Goal: Information Seeking & Learning: Learn about a topic

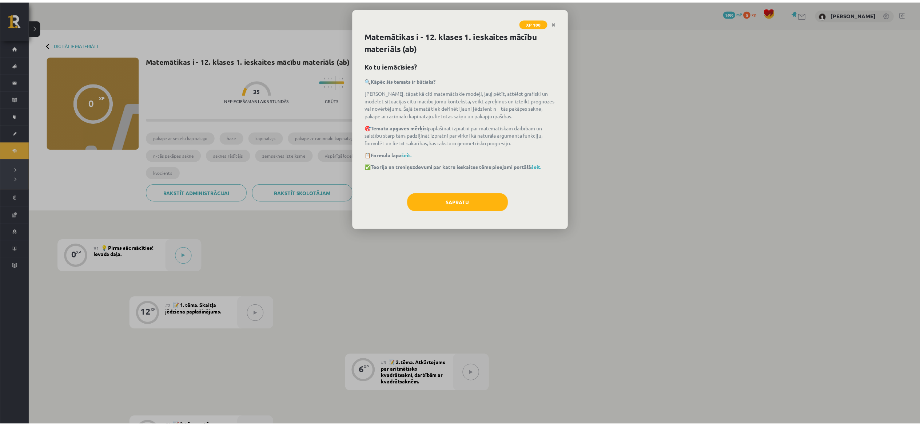
scroll to position [47, 0]
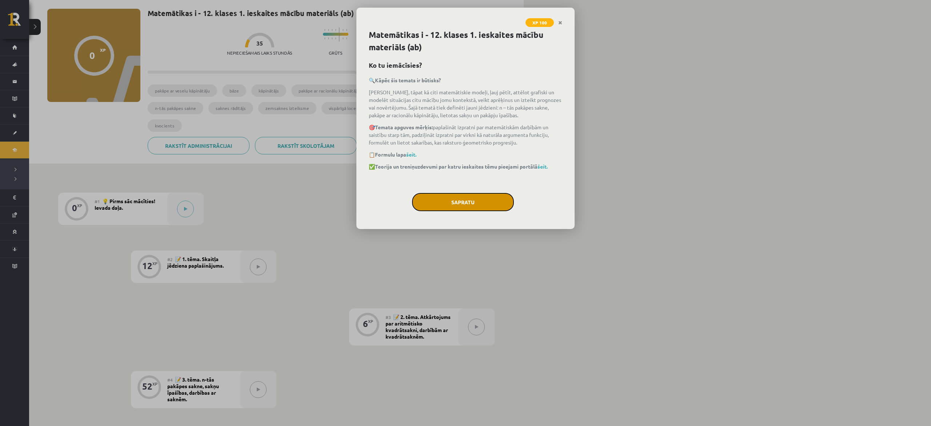
click at [473, 203] on button "Sapratu" at bounding box center [463, 202] width 102 height 18
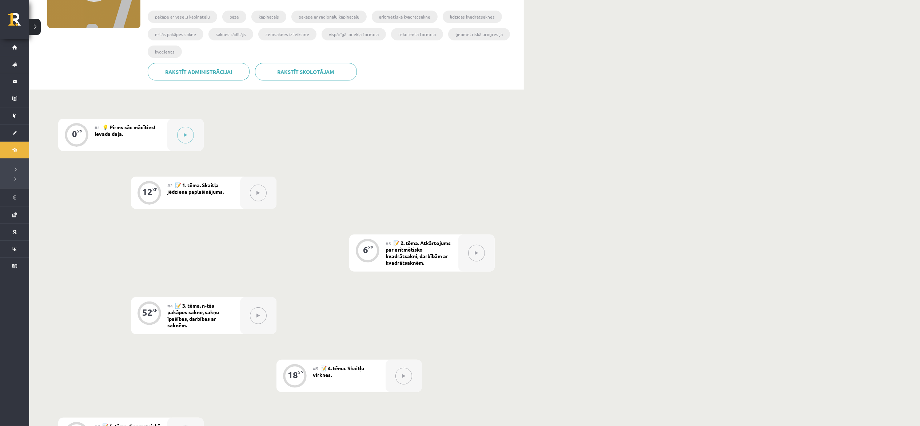
scroll to position [116, 0]
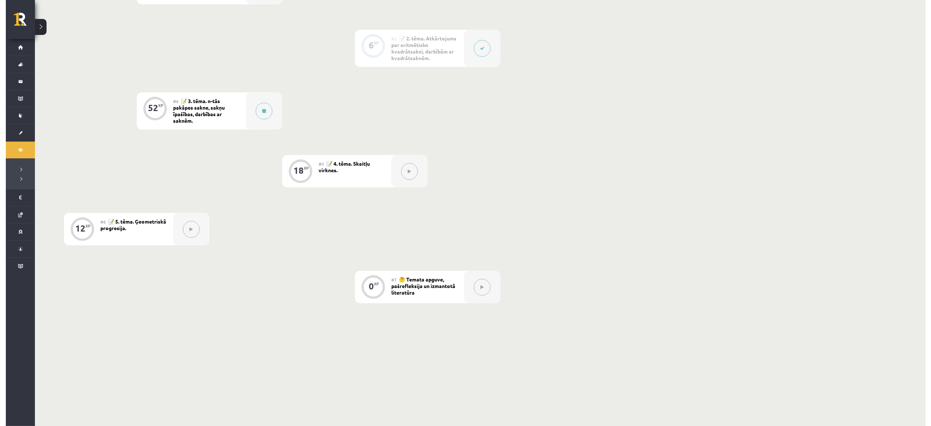
scroll to position [334, 0]
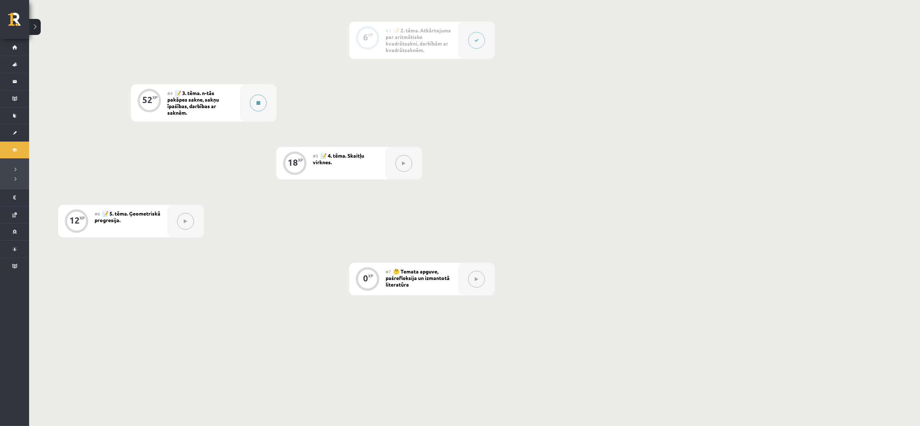
click at [258, 109] on button at bounding box center [258, 103] width 17 height 17
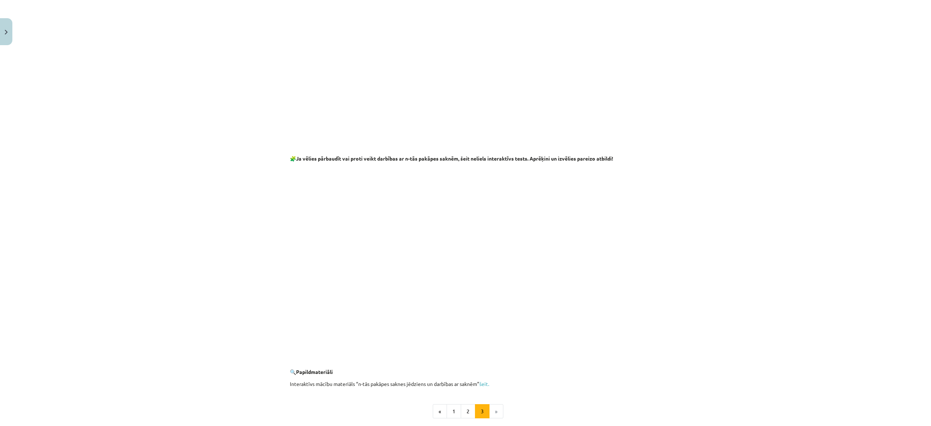
scroll to position [1164, 0]
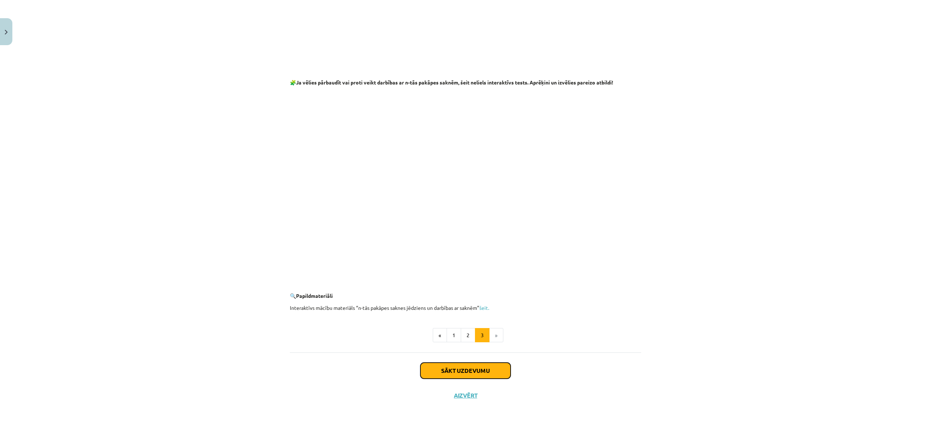
click at [491, 371] on button "Sākt uzdevumu" at bounding box center [466, 370] width 90 height 16
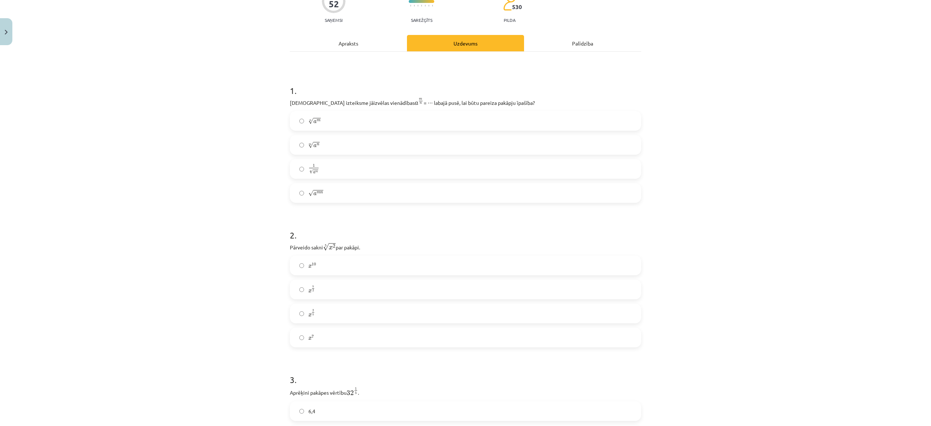
scroll to position [0, 0]
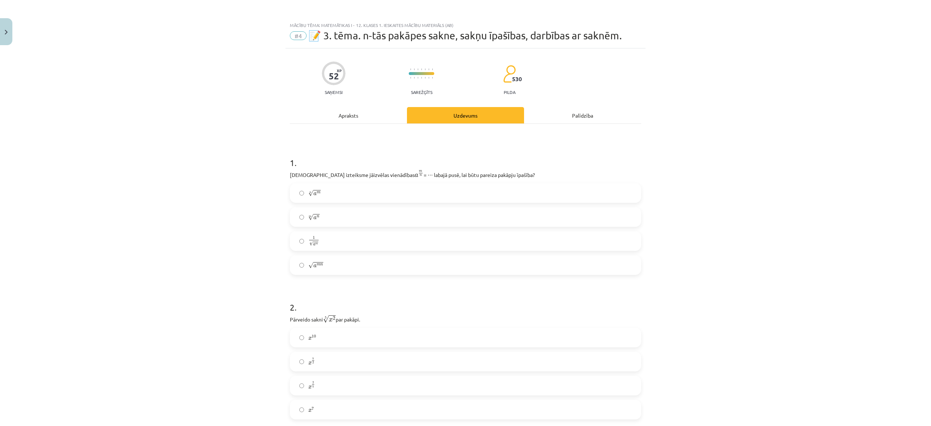
click at [333, 186] on label "n √ a m a m n" at bounding box center [466, 193] width 350 height 18
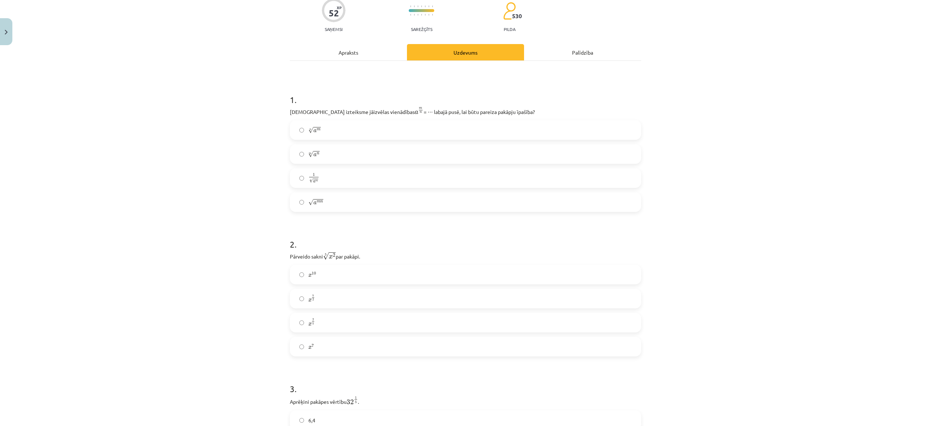
scroll to position [146, 0]
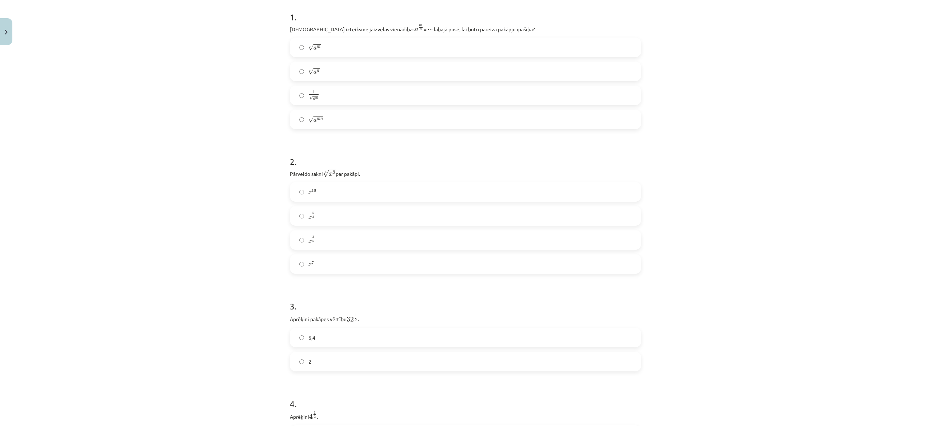
click at [347, 193] on label "x 10 x 10" at bounding box center [466, 192] width 350 height 18
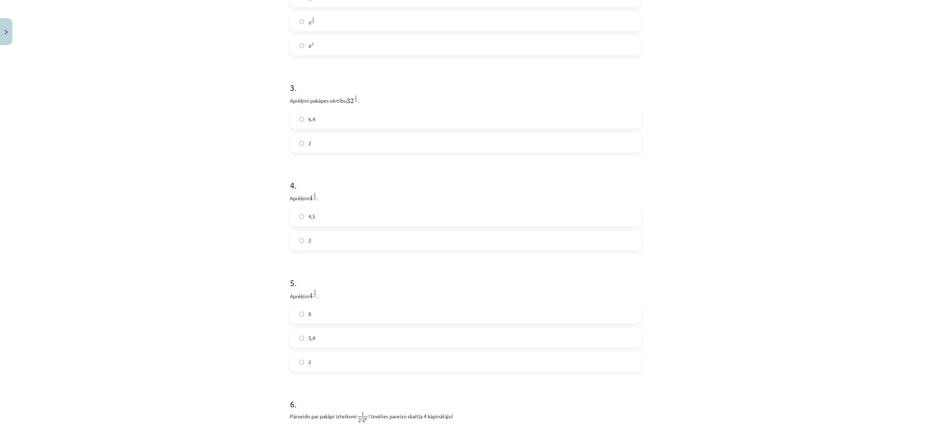
click at [338, 120] on label "6,4" at bounding box center [466, 119] width 350 height 18
click at [332, 75] on label "4,5" at bounding box center [466, 71] width 350 height 18
click at [306, 93] on label "2" at bounding box center [466, 95] width 350 height 18
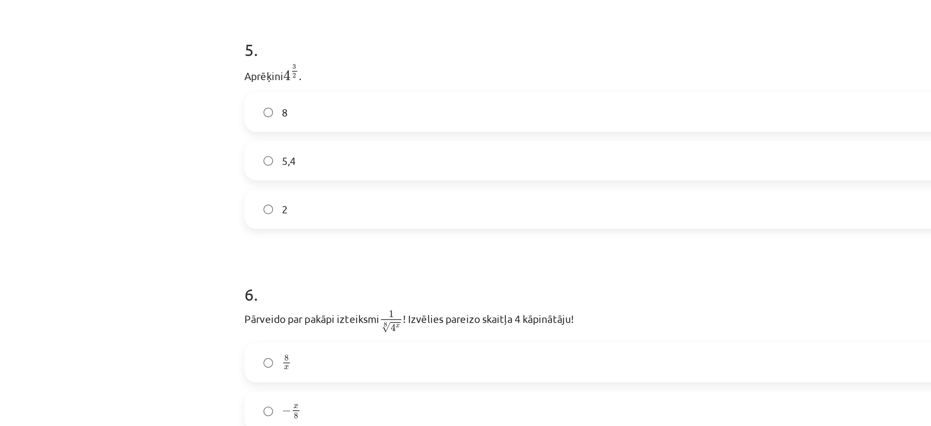
scroll to position [334, 0]
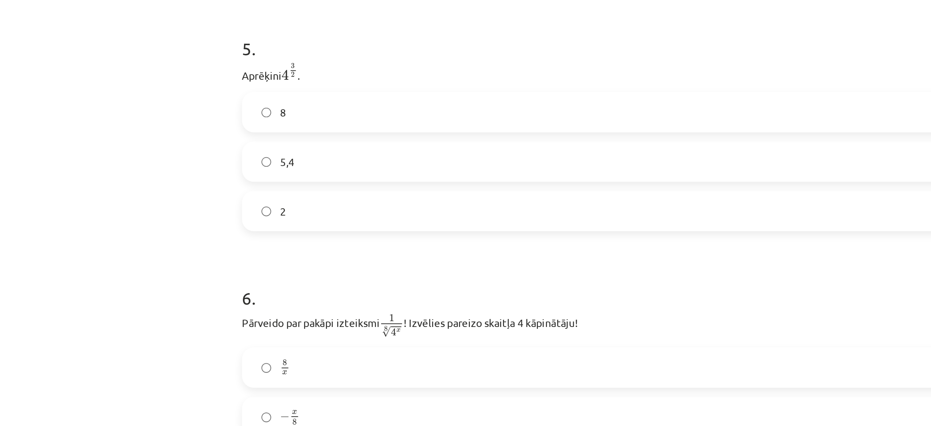
click at [326, 119] on label "5,4" at bounding box center [466, 119] width 350 height 18
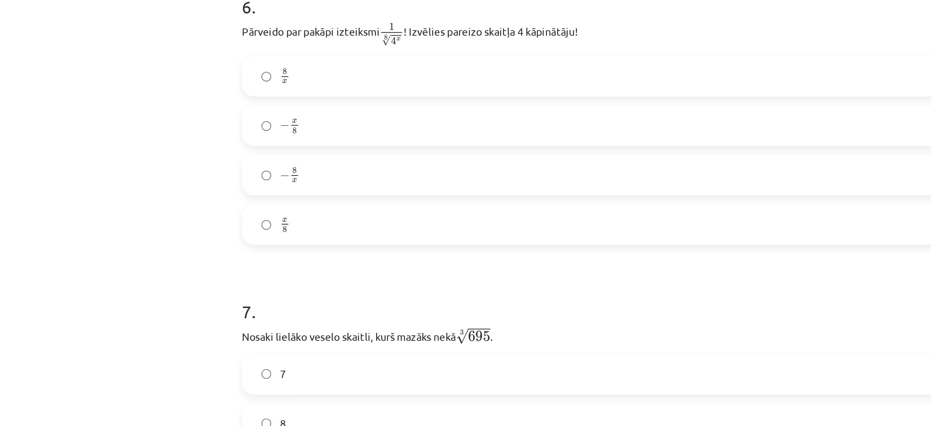
scroll to position [688, 0]
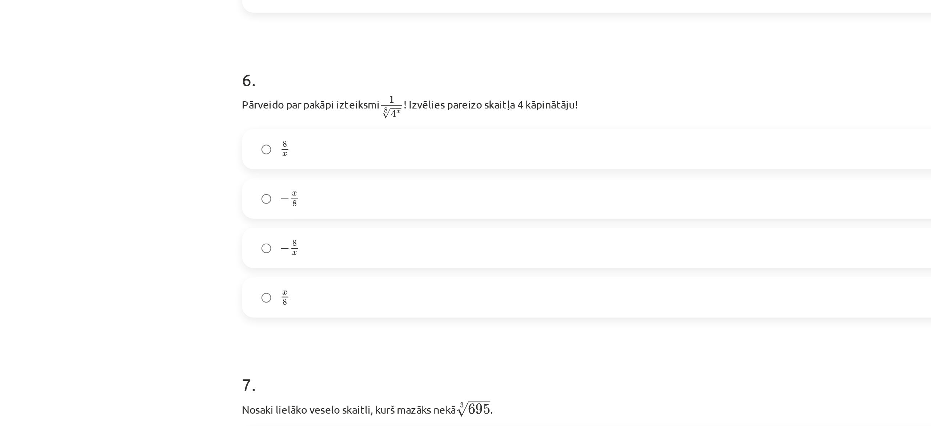
click at [323, 192] on label "x 8 x 8" at bounding box center [466, 185] width 350 height 18
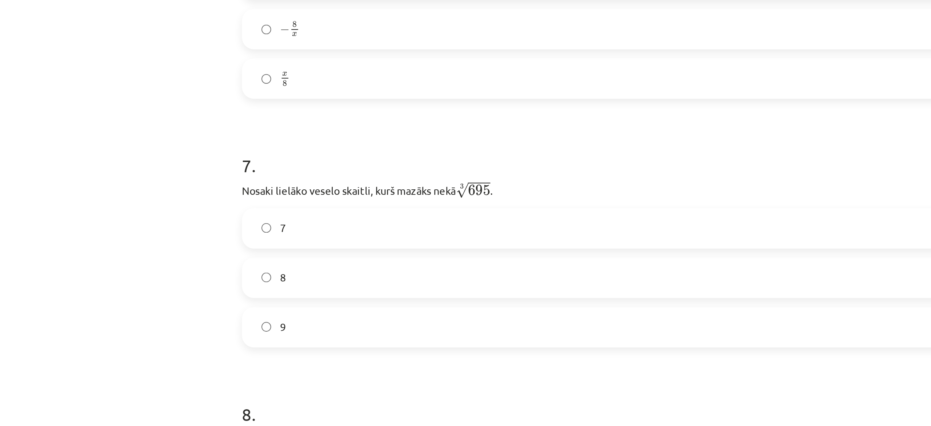
scroll to position [830, 0]
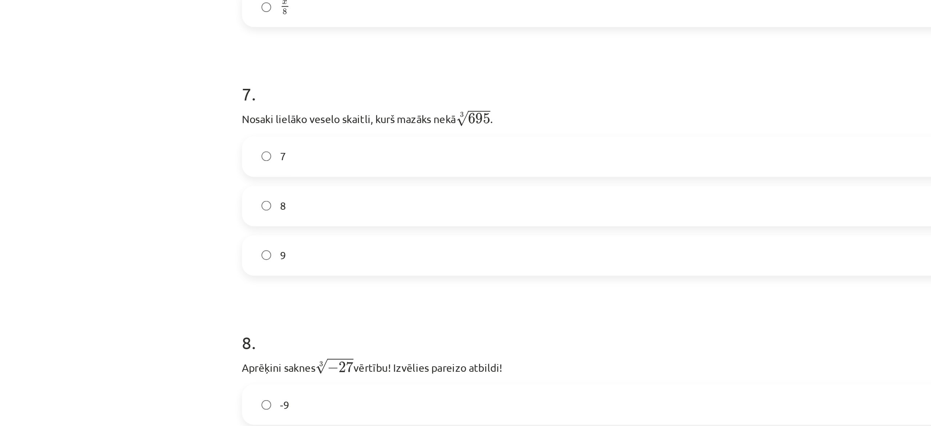
click at [327, 164] on label "9" at bounding box center [466, 165] width 350 height 18
click at [343, 136] on label "8" at bounding box center [466, 141] width 350 height 18
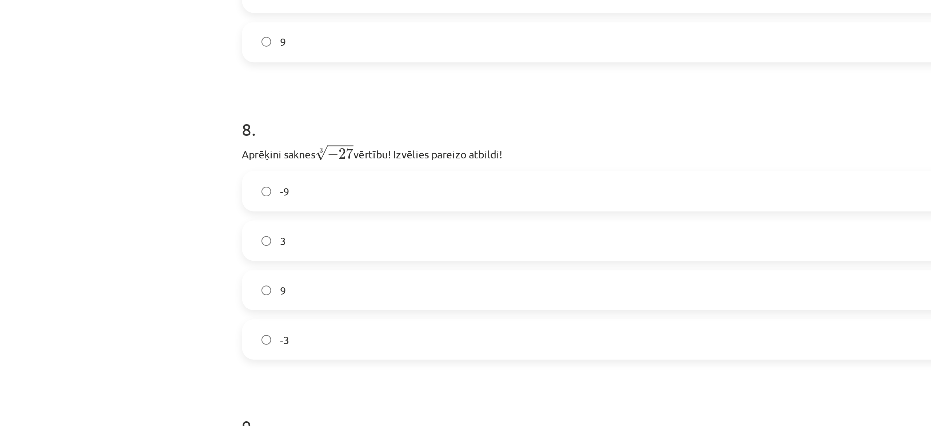
scroll to position [936, 0]
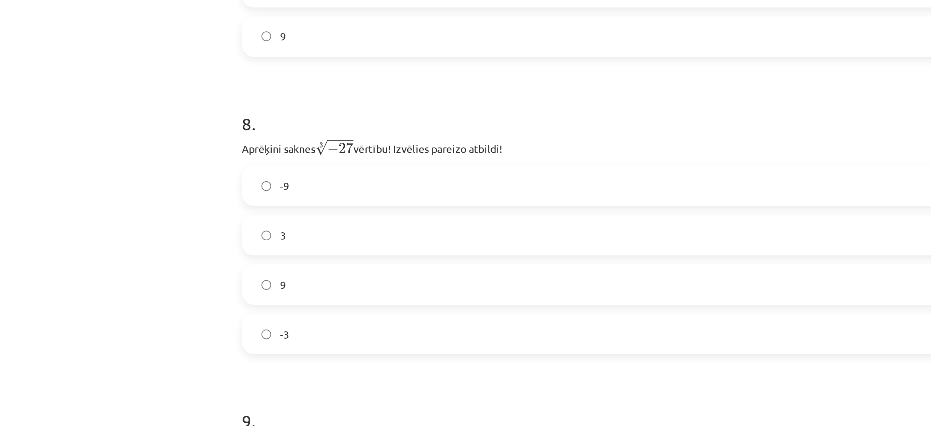
click at [338, 200] on label "-3" at bounding box center [466, 203] width 350 height 18
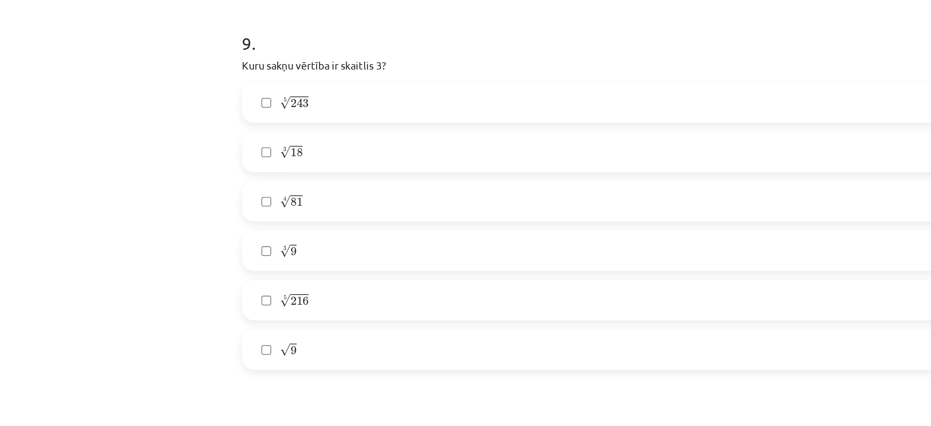
scroll to position [1113, 0]
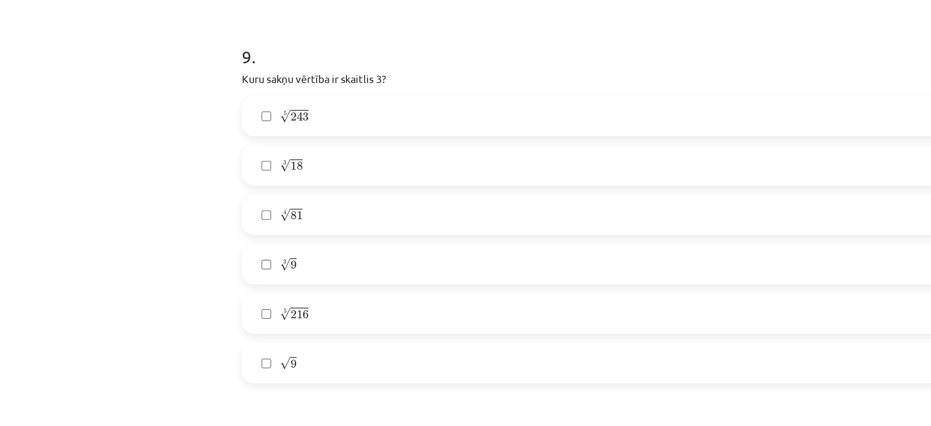
click at [335, 216] on label "√ 9 9" at bounding box center [466, 217] width 350 height 18
click at [352, 99] on label "5 √ 243 243 5" at bounding box center [466, 97] width 350 height 18
click at [351, 100] on label "5 √ 243 243 5" at bounding box center [466, 97] width 350 height 18
click at [332, 139] on label "4 √ 81 81 4" at bounding box center [466, 145] width 350 height 18
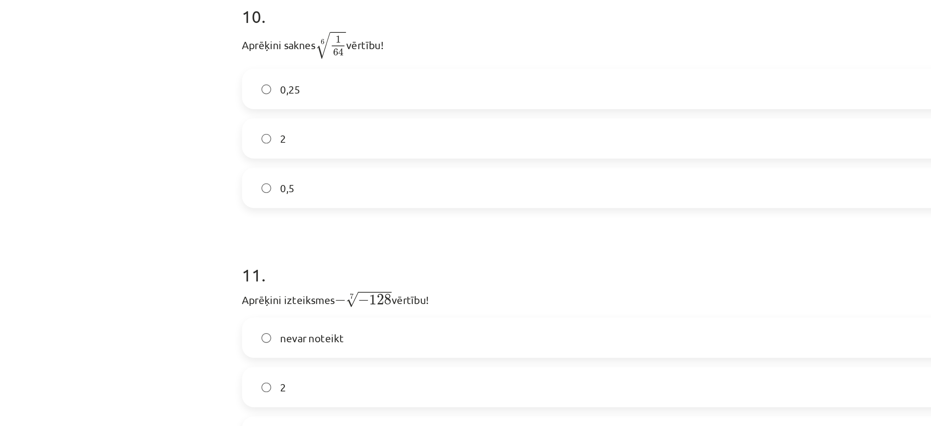
scroll to position [1325, 0]
click at [345, 92] on label "0,25" at bounding box center [466, 82] width 350 height 18
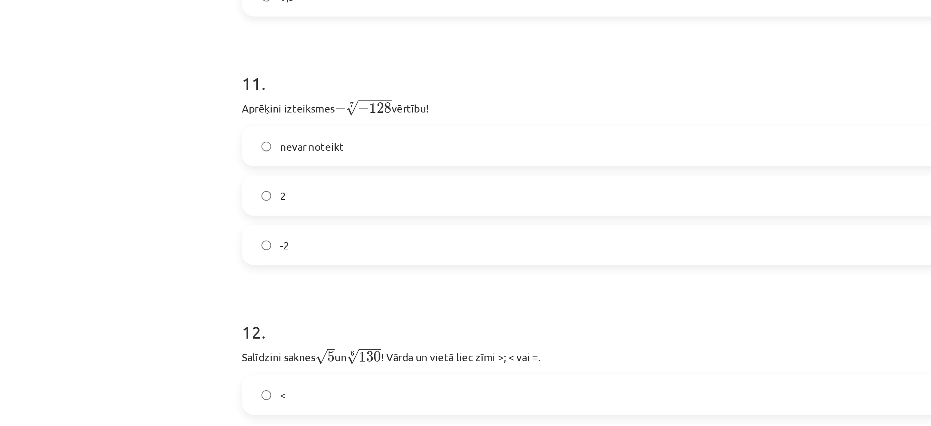
scroll to position [1431, 0]
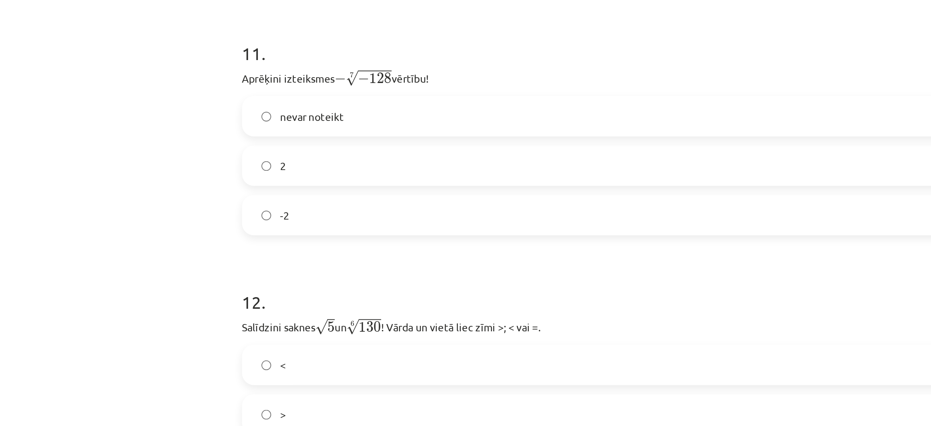
click at [347, 95] on label "nevar noteikt" at bounding box center [466, 97] width 350 height 18
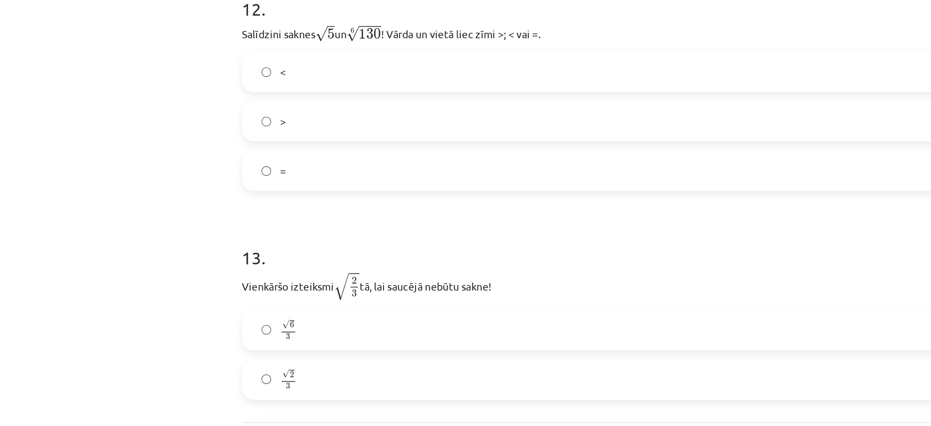
scroll to position [1433, 0]
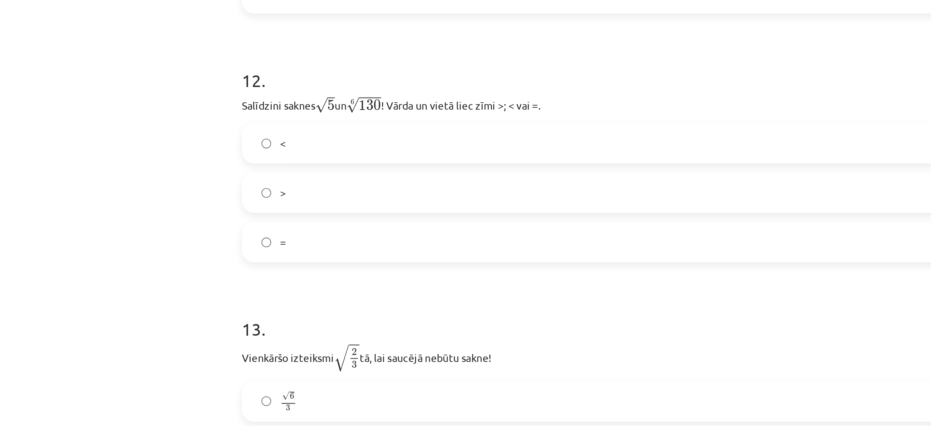
click at [334, 235] on label ">" at bounding box center [466, 240] width 350 height 18
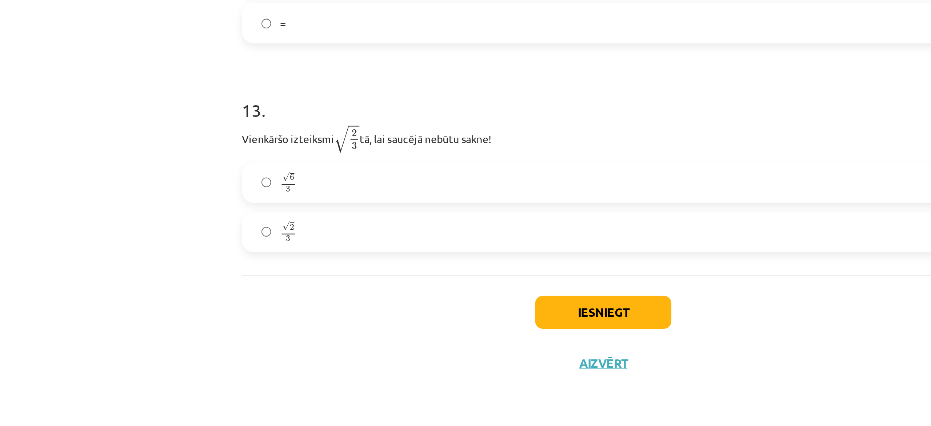
scroll to position [334, 0]
click at [326, 324] on label "√ 2 3 2 3" at bounding box center [466, 331] width 350 height 18
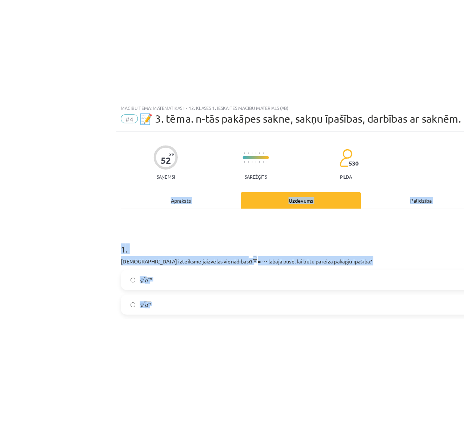
scroll to position [0, 0]
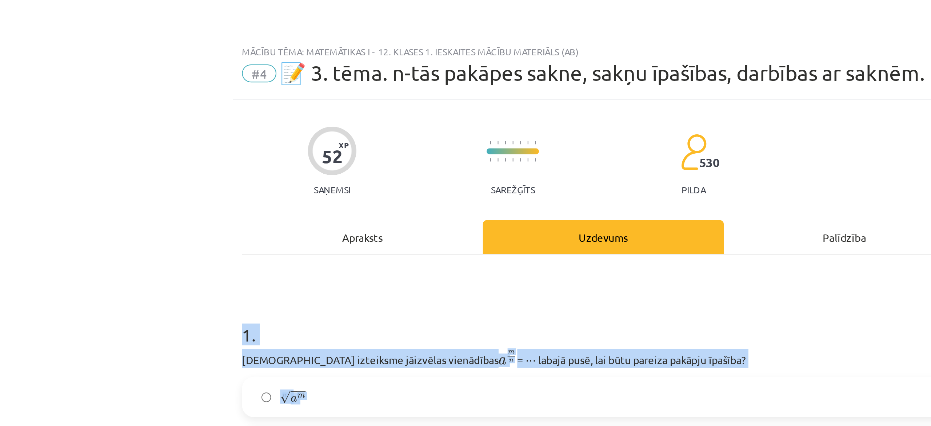
drag, startPoint x: 333, startPoint y: 335, endPoint x: 281, endPoint y: 160, distance: 182.7
copy form "6 . Lore ipsumdolo sitametco adipiscing e s d e t i = ⋯ utlabo etdo, mag aliq e…"
click at [266, 126] on div "Mācību tēma: Matemātikas i - 12. klases 1. ieskaites mācību materiāls (ab) #4 📝…" at bounding box center [465, 213] width 931 height 426
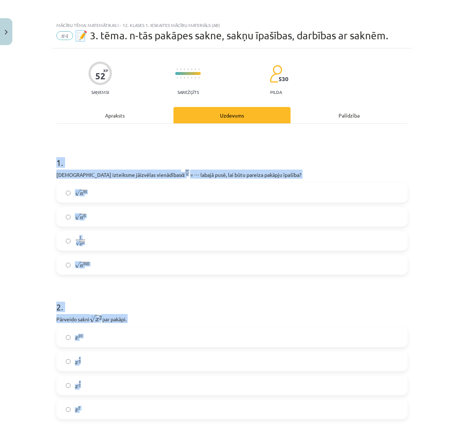
click at [325, 145] on h1 "1 ." at bounding box center [231, 156] width 351 height 23
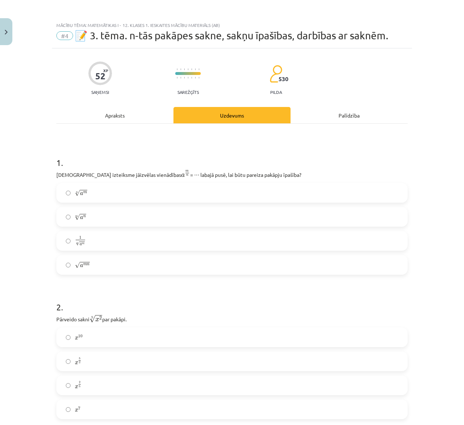
scroll to position [73, 0]
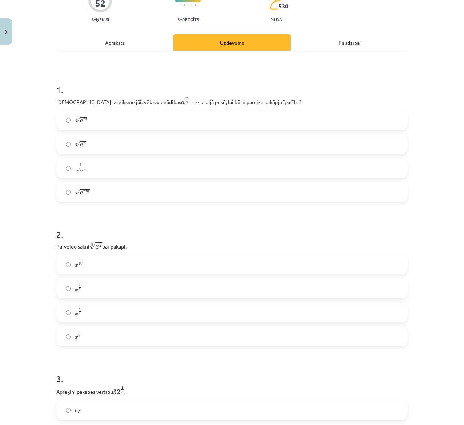
click at [100, 314] on label "x 2 5 x 2 5" at bounding box center [232, 312] width 350 height 18
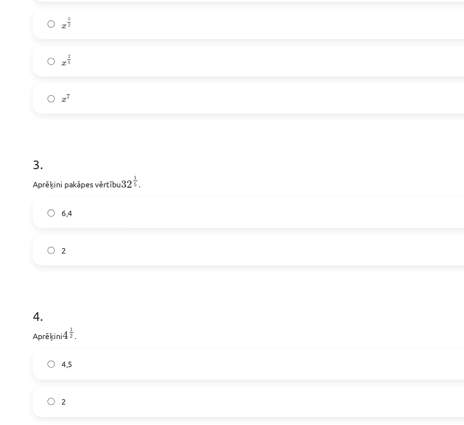
scroll to position [260, 0]
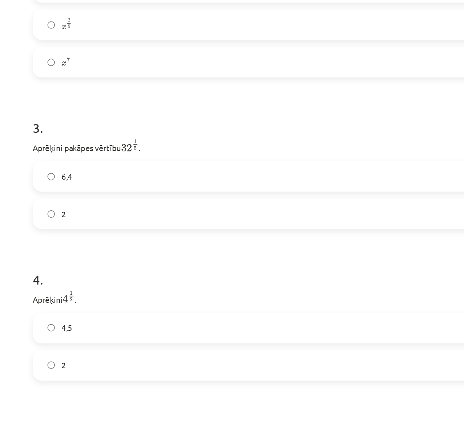
click at [86, 247] on label "2" at bounding box center [232, 247] width 350 height 18
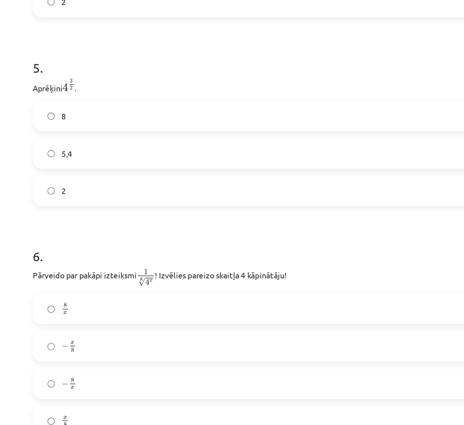
scroll to position [494, 0]
click at [99, 189] on label "8" at bounding box center [232, 184] width 350 height 18
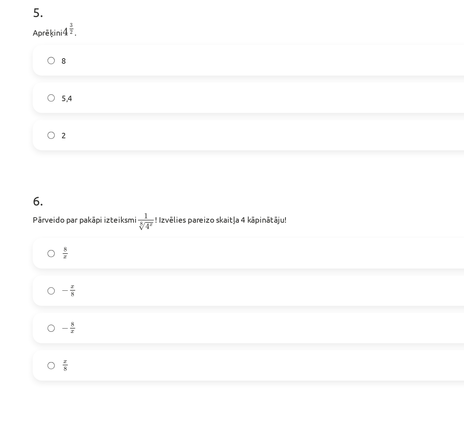
scroll to position [634, 0]
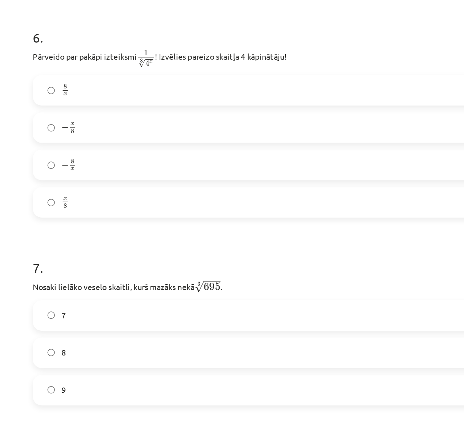
click at [91, 191] on label "− x 8 − x 8" at bounding box center [232, 192] width 350 height 18
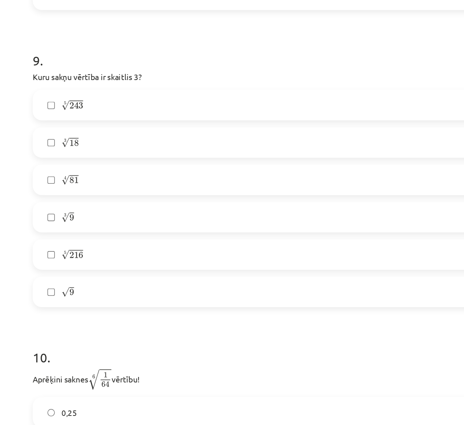
scroll to position [1056, 0]
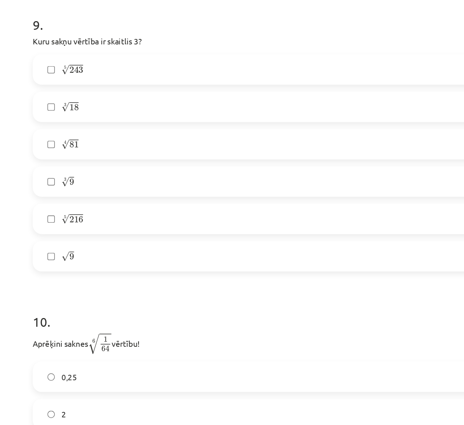
click at [110, 150] on label "5 √ 243 243 5" at bounding box center [232, 154] width 350 height 18
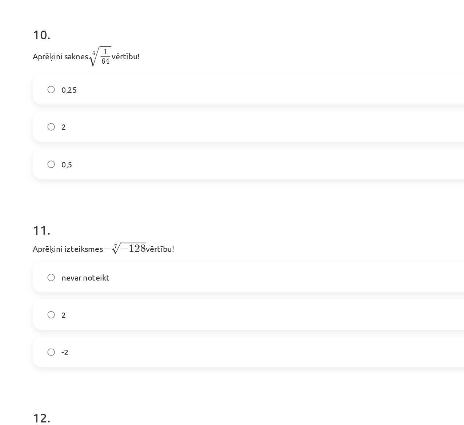
scroll to position [1242, 0]
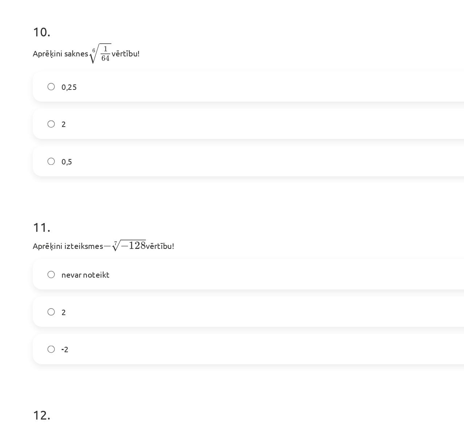
click at [87, 212] on label "0,5" at bounding box center [232, 213] width 350 height 18
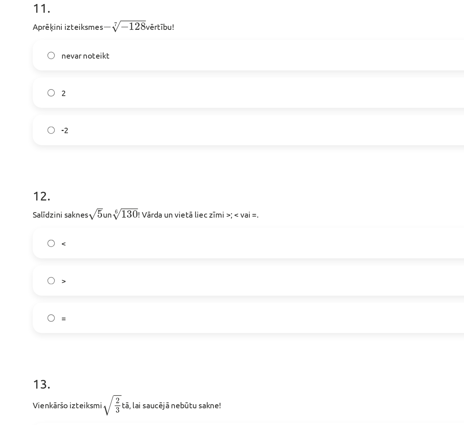
scroll to position [1336, 0]
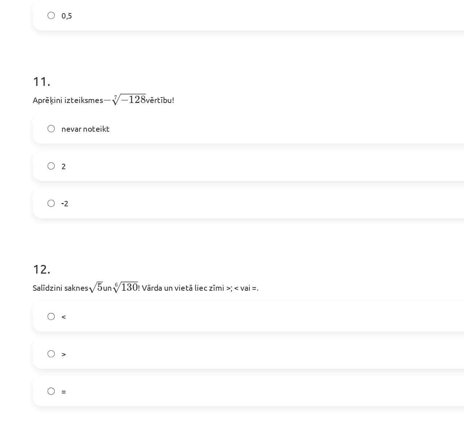
click at [86, 235] on label "-2" at bounding box center [232, 240] width 350 height 18
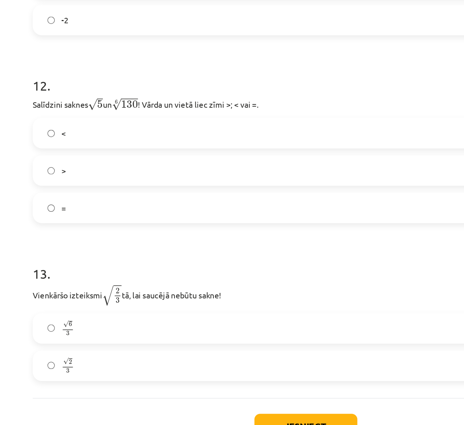
scroll to position [1422, 0]
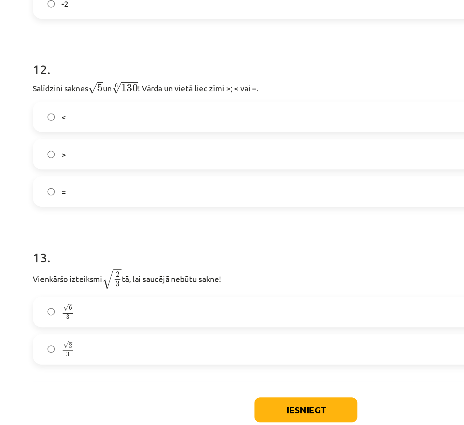
click at [122, 225] on label "<" at bounding box center [232, 227] width 350 height 18
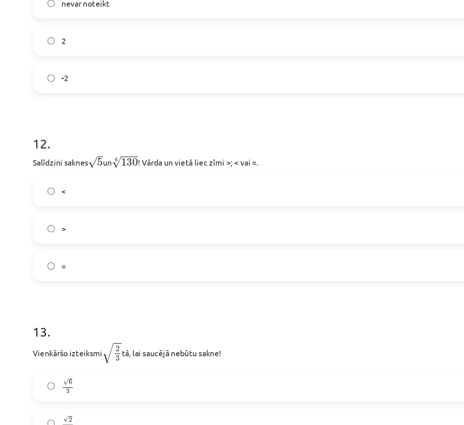
scroll to position [1329, 0]
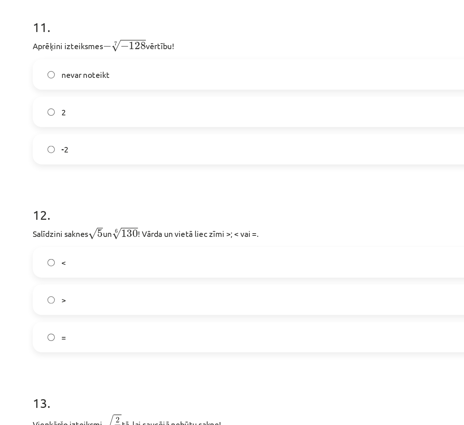
click at [99, 243] on label "-2" at bounding box center [232, 247] width 350 height 18
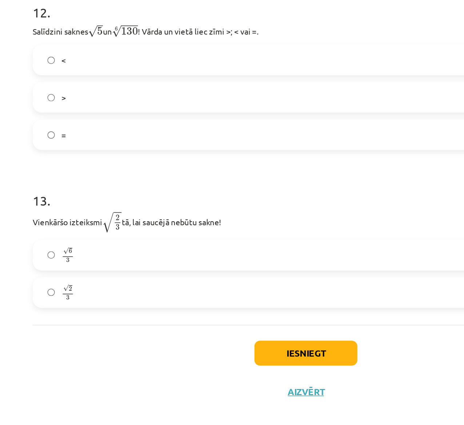
scroll to position [1469, 0]
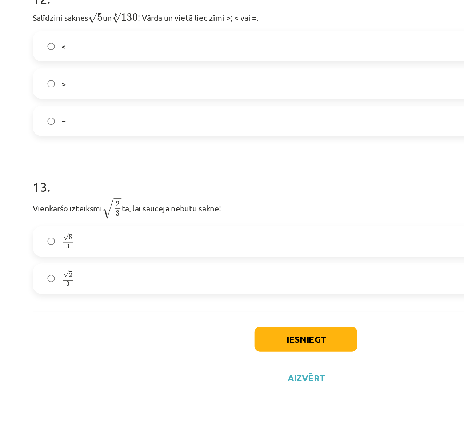
click at [120, 301] on label "√ 6 3 6 3" at bounding box center [232, 307] width 350 height 18
click at [241, 362] on button "Iesniegt" at bounding box center [232, 370] width 66 height 16
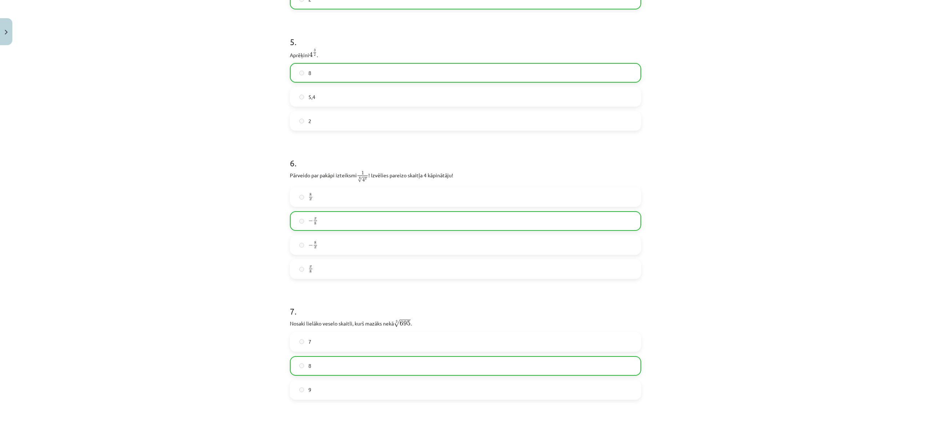
scroll to position [1491, 0]
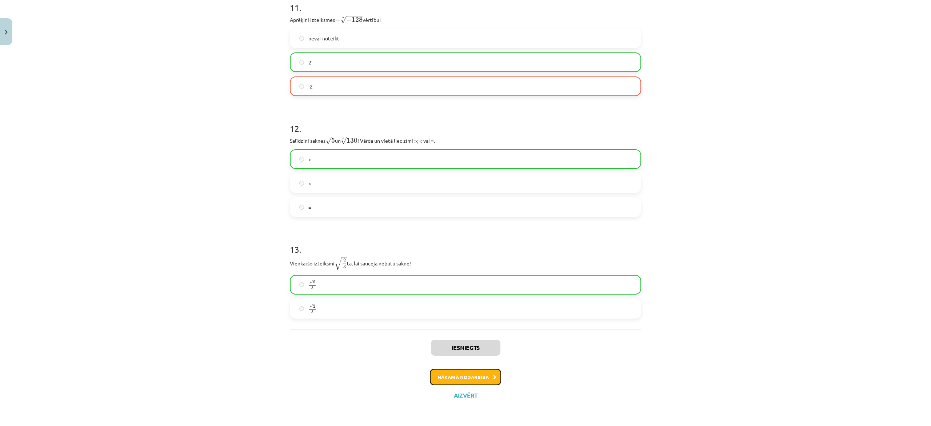
click at [470, 374] on button "Nākamā nodarbība" at bounding box center [465, 377] width 71 height 17
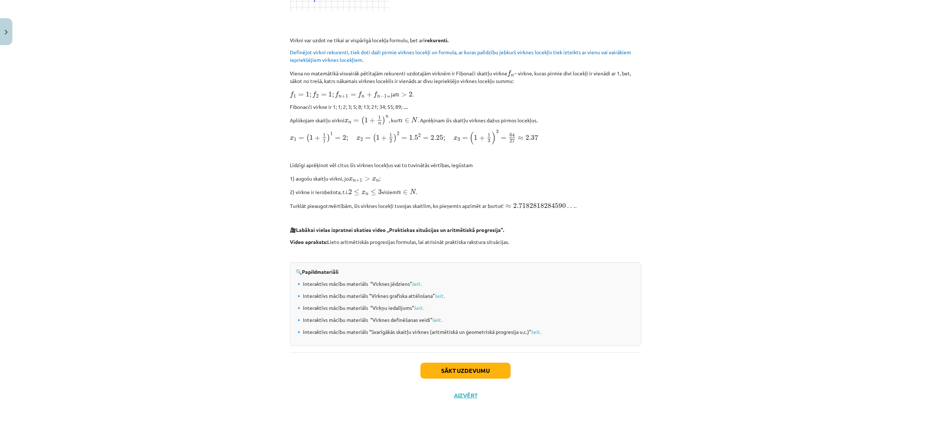
scroll to position [596, 0]
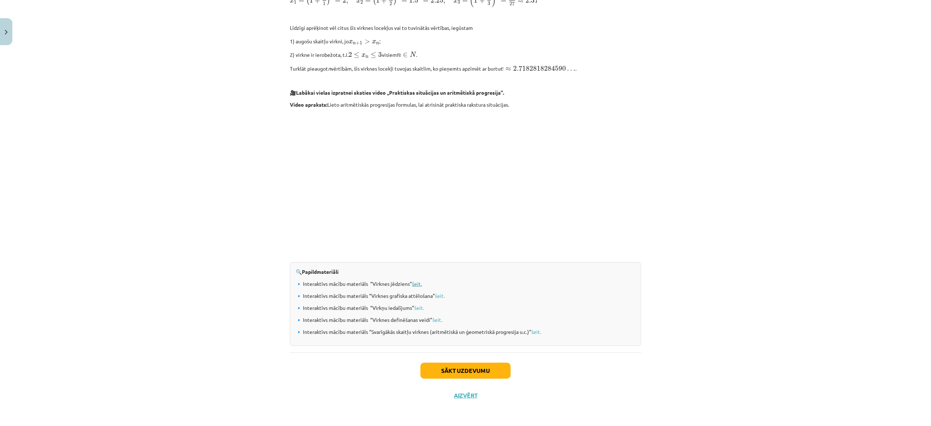
click at [412, 283] on link "šeit." at bounding box center [417, 283] width 10 height 7
click at [440, 296] on link "šeit." at bounding box center [440, 295] width 10 height 7
click at [409, 307] on p "🔹 Interaktīvs mācību materiāls “Virkņu iedalījums” šeit." at bounding box center [466, 308] width 340 height 8
click at [415, 309] on link "šeit." at bounding box center [419, 307] width 10 height 7
click at [534, 330] on link "šeit." at bounding box center [537, 331] width 10 height 7
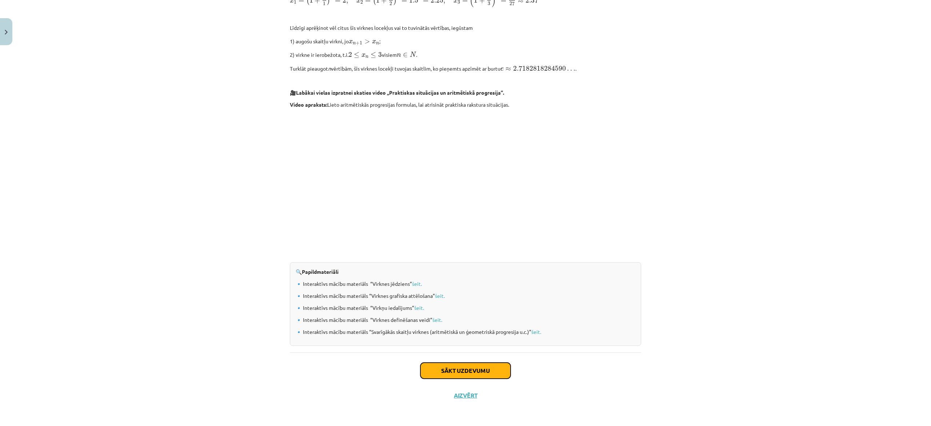
click at [470, 369] on button "Sākt uzdevumu" at bounding box center [466, 370] width 90 height 16
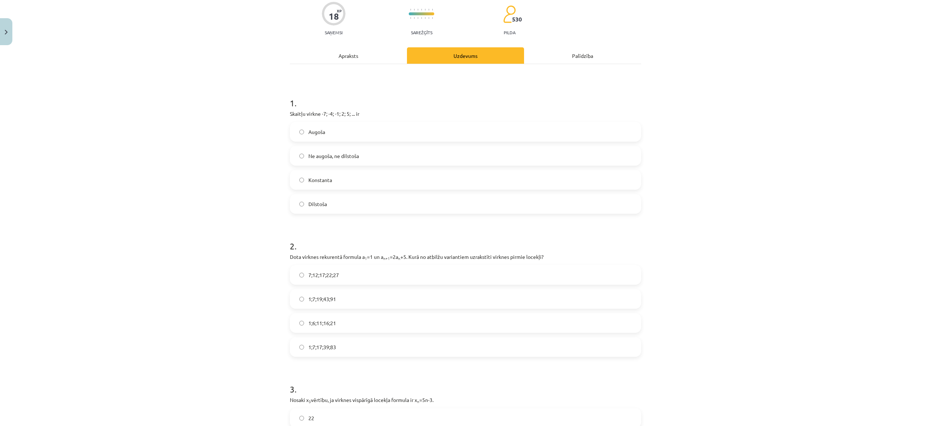
scroll to position [18, 0]
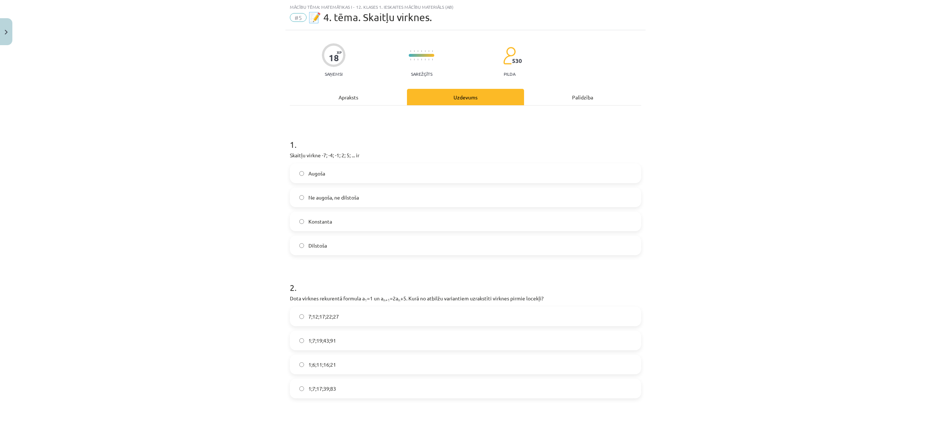
click at [361, 171] on label "Augoša" at bounding box center [466, 173] width 350 height 18
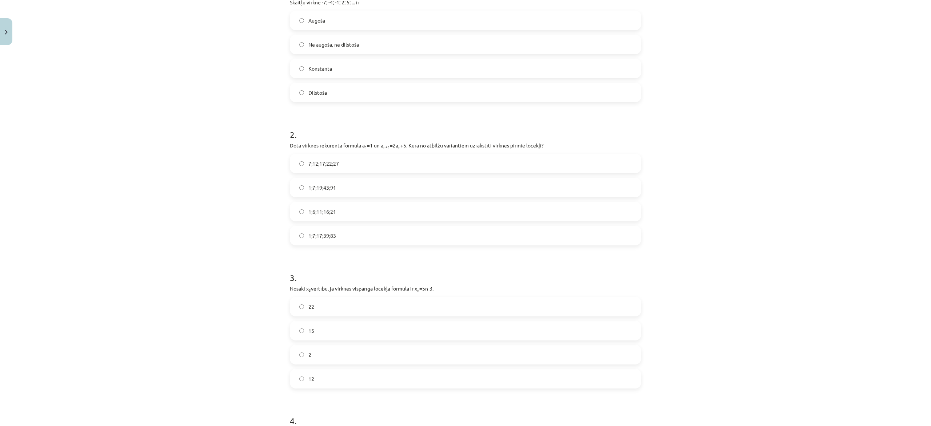
scroll to position [91, 0]
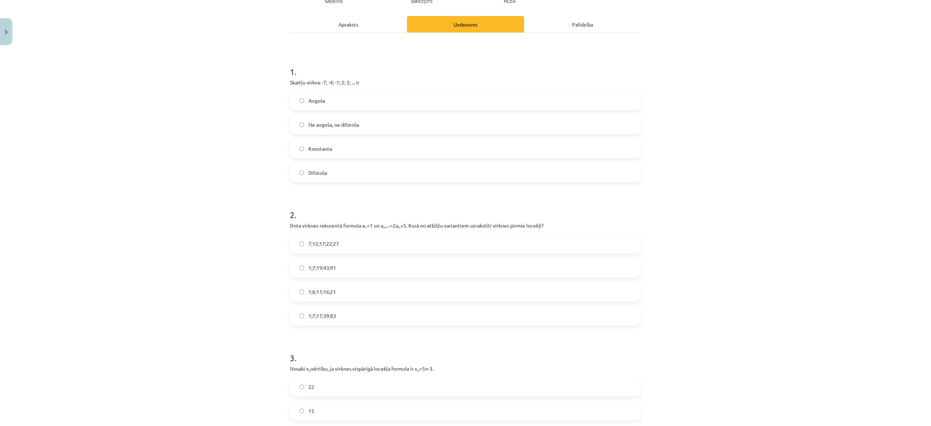
click at [333, 271] on label "1;7;19;43;91" at bounding box center [466, 267] width 350 height 18
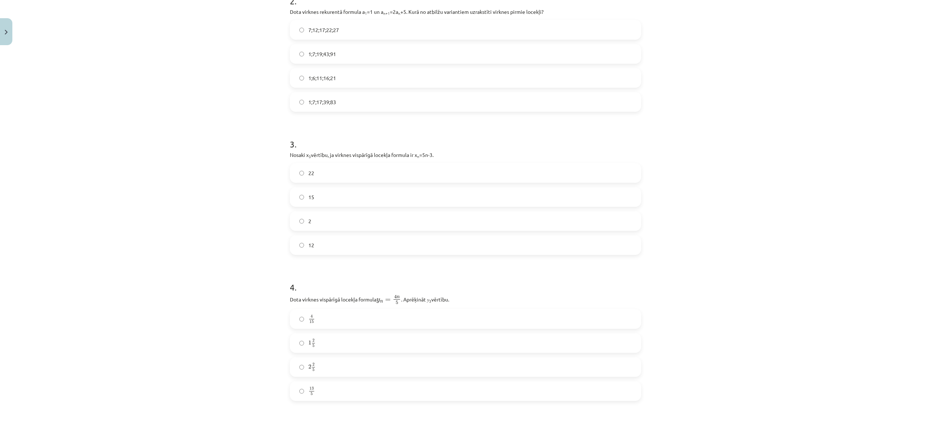
scroll to position [309, 0]
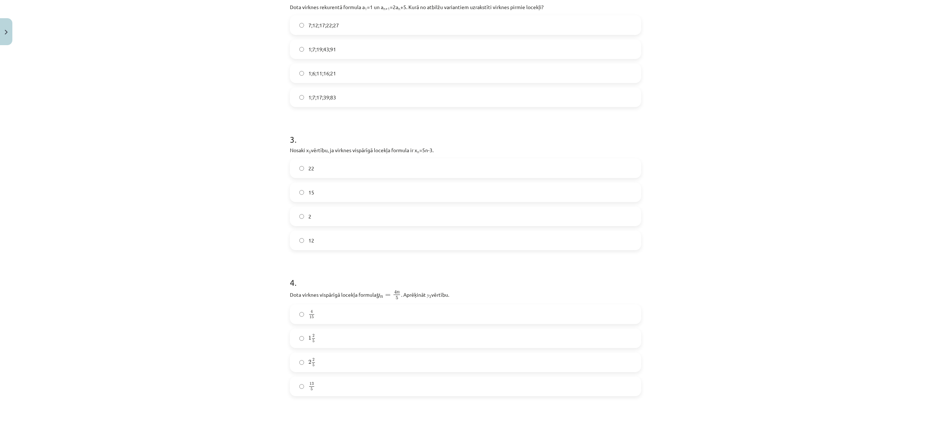
click at [329, 239] on label "12" at bounding box center [466, 240] width 350 height 18
click at [325, 210] on label "2 2 5 2 2 5" at bounding box center [466, 216] width 350 height 18
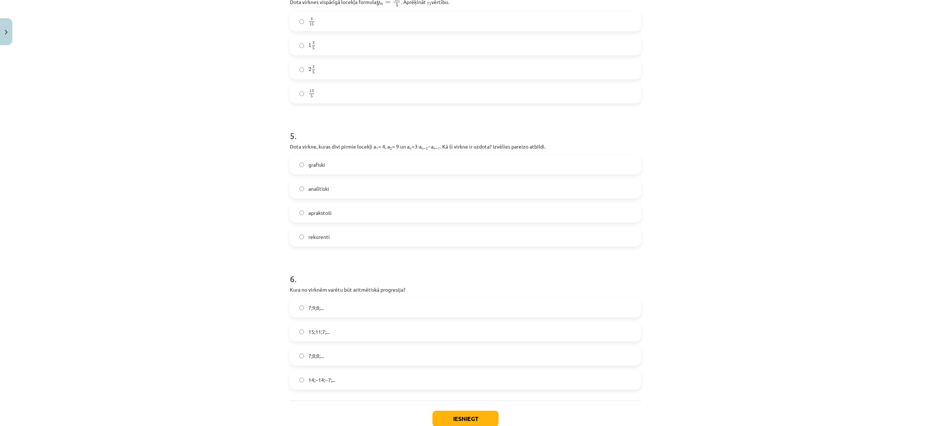
scroll to position [650, 0]
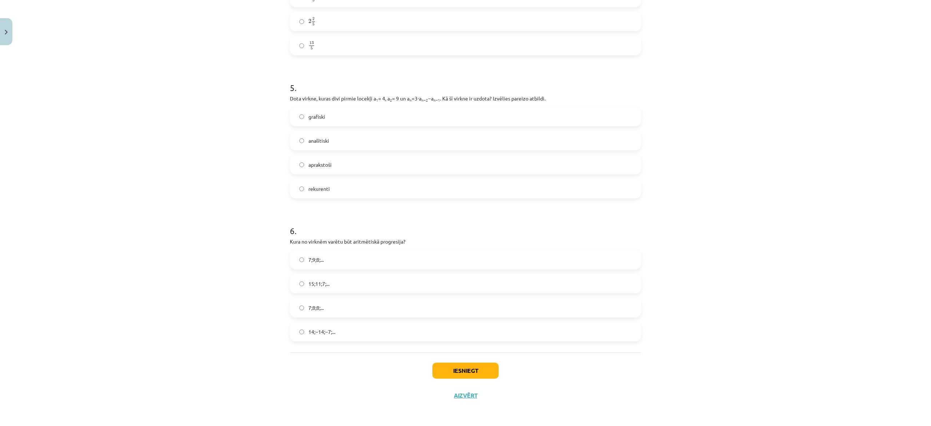
click at [333, 138] on label "analītiski" at bounding box center [466, 140] width 350 height 18
click at [341, 328] on label "14;−14;−7;..." at bounding box center [466, 331] width 350 height 18
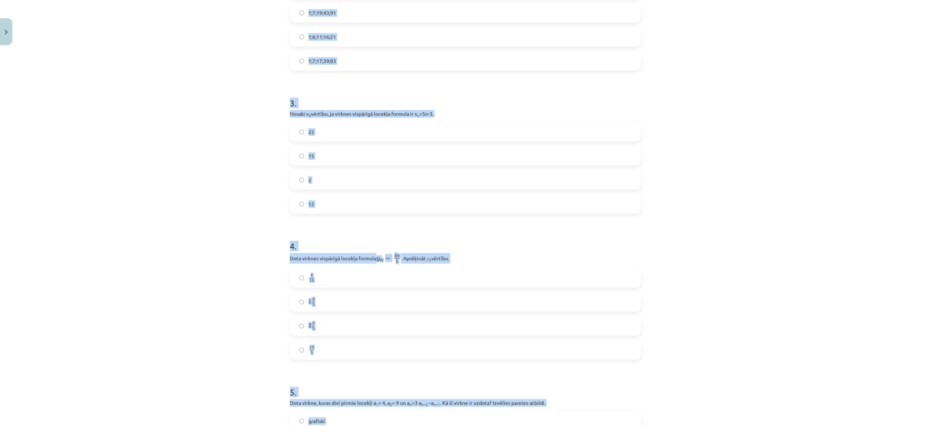
scroll to position [0, 0]
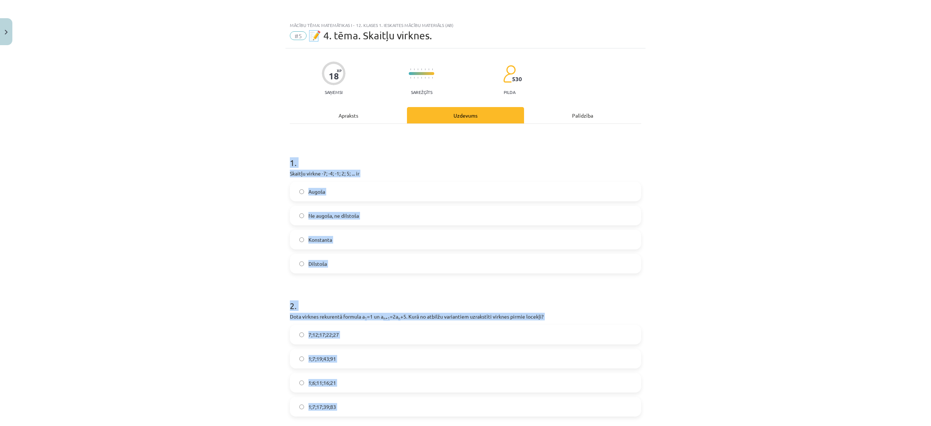
drag, startPoint x: 334, startPoint y: 322, endPoint x: 260, endPoint y: 163, distance: 176.1
click at [260, 163] on div "Mācību tēma: Matemātikas i - 12. klases 1. ieskaites mācību materiāls (ab) #5 📝…" at bounding box center [465, 213] width 931 height 426
copy form "1 . Skaitļu virkne -7; -4; -1; 2; 5; ... ir Augoša Ne augoša, ne dilstoša Konst…"
click at [130, 216] on div "Mācību tēma: Matemātikas i - 12. klases 1. ieskaites mācību materiāls (ab) #5 📝…" at bounding box center [465, 213] width 931 height 426
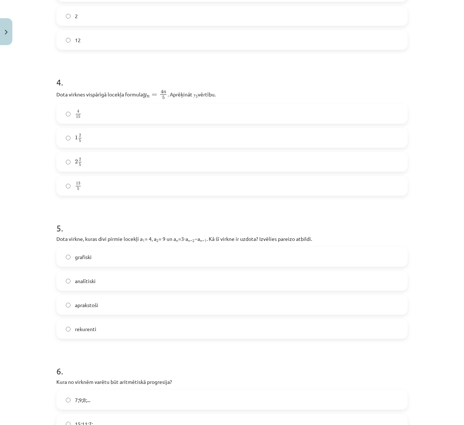
scroll to position [651, 0]
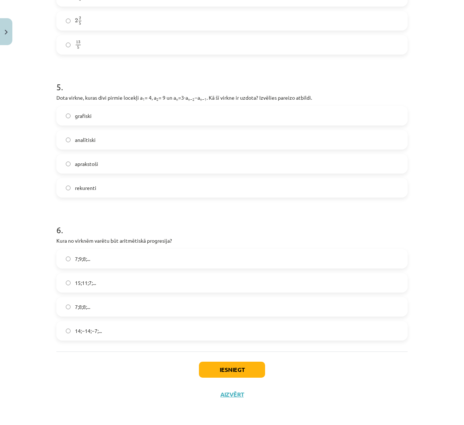
click at [97, 187] on label "rekurenti" at bounding box center [232, 188] width 350 height 18
click at [122, 287] on label "15;11;7;..." at bounding box center [232, 283] width 350 height 18
click at [239, 365] on button "Iesniegt" at bounding box center [232, 370] width 66 height 16
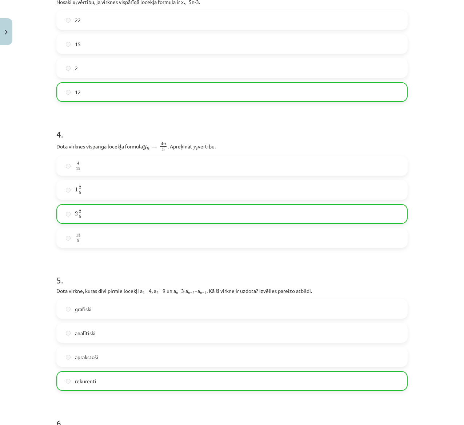
scroll to position [674, 0]
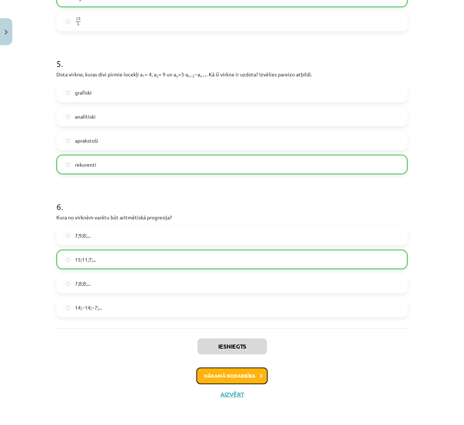
click at [217, 374] on button "Nākamā nodarbība" at bounding box center [231, 375] width 71 height 17
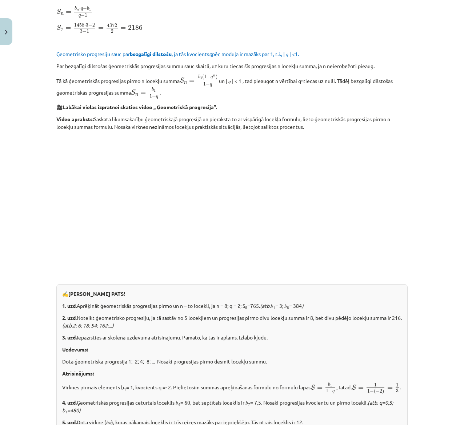
scroll to position [756, 0]
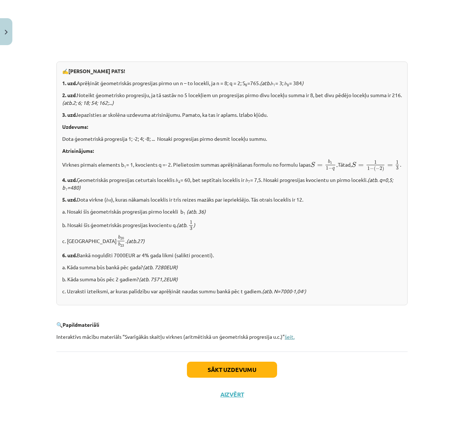
click at [286, 337] on link "šeit." at bounding box center [290, 336] width 10 height 7
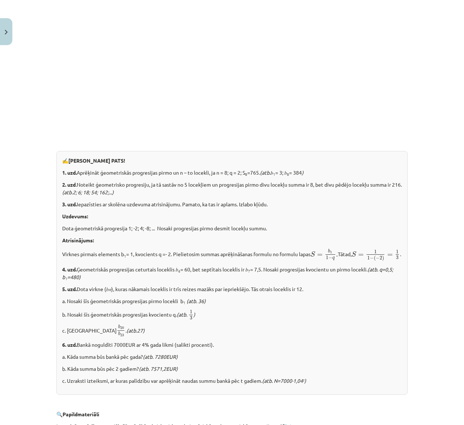
scroll to position [519, 0]
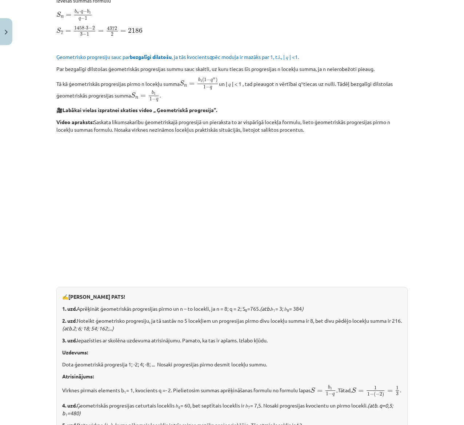
drag, startPoint x: 392, startPoint y: 162, endPoint x: 353, endPoint y: 164, distance: 39.0
click at [353, 164] on p at bounding box center [231, 204] width 351 height 133
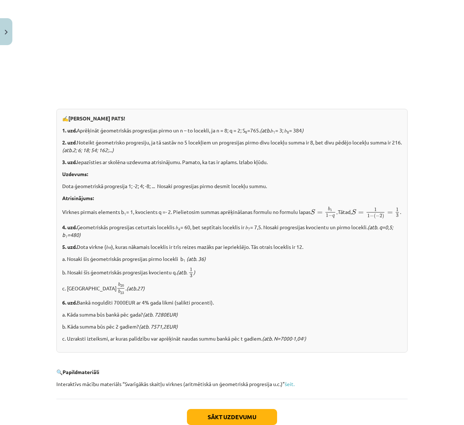
scroll to position [756, 0]
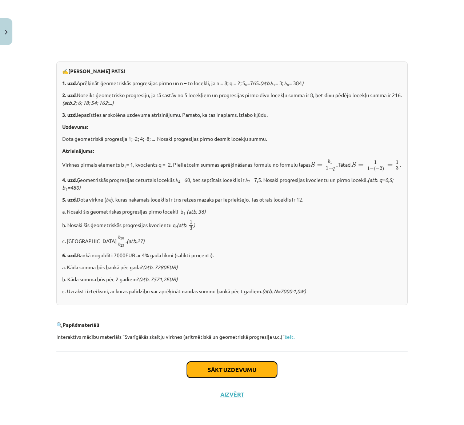
click at [259, 372] on button "Sākt uzdevumu" at bounding box center [232, 370] width 90 height 16
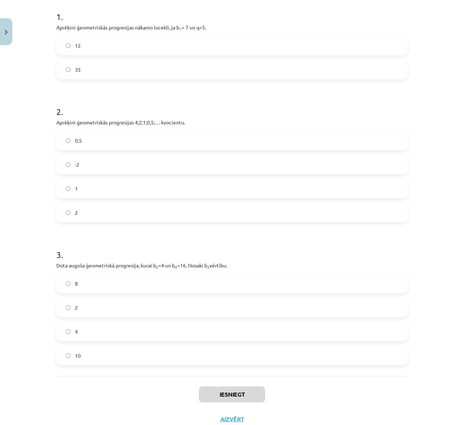
scroll to position [171, 0]
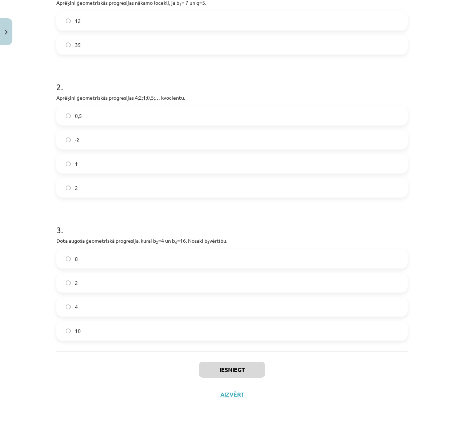
click at [281, 189] on label "2" at bounding box center [232, 188] width 350 height 18
click at [245, 252] on label "8" at bounding box center [232, 259] width 350 height 18
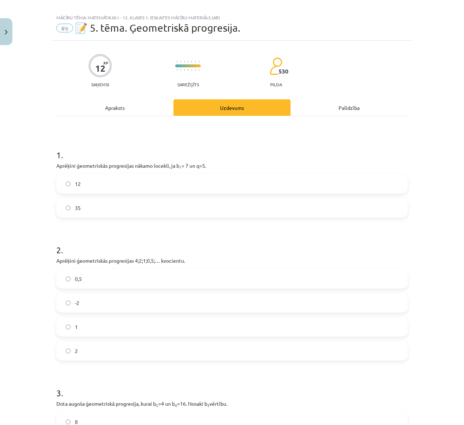
scroll to position [0, 0]
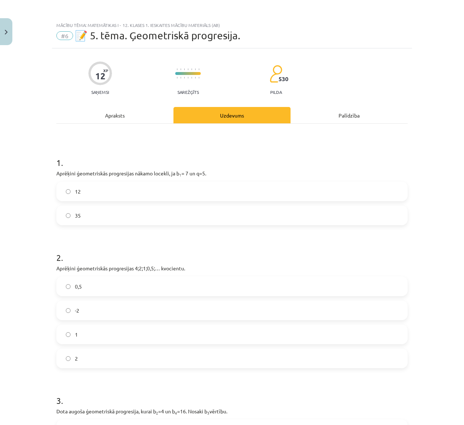
click at [214, 191] on label "12" at bounding box center [232, 191] width 350 height 18
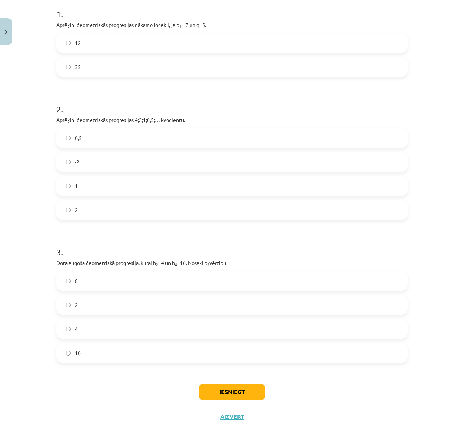
scroll to position [171, 0]
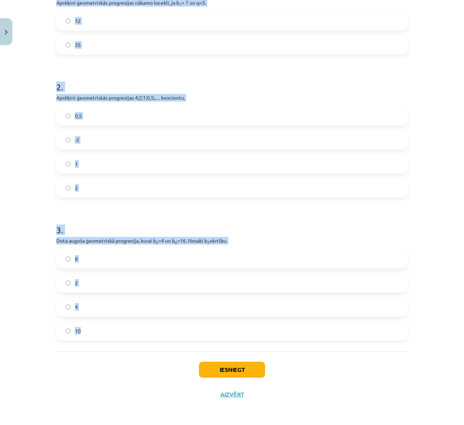
drag, startPoint x: 51, startPoint y: 163, endPoint x: 285, endPoint y: 337, distance: 291.5
click at [285, 337] on form "1 . Aprēķini ģeometriskās progresijas nākamo locekli, ja b 1 = 7 un q=5. 12 35 …" at bounding box center [231, 157] width 351 height 366
click at [415, 81] on div "Mācību tēma: Matemātikas i - 12. klases 1. ieskaites mācību materiāls (ab) #6 📝…" at bounding box center [232, 212] width 464 height 425
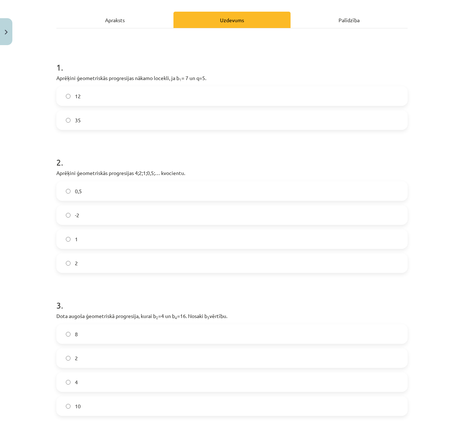
scroll to position [98, 0]
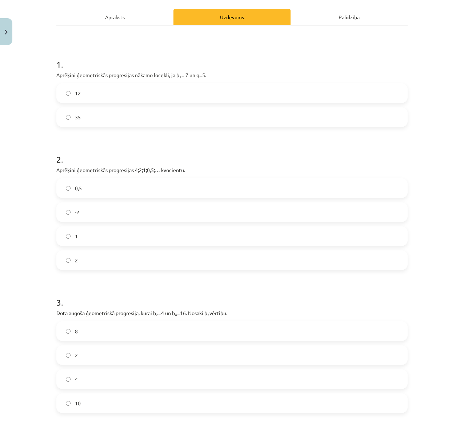
click at [358, 115] on label "35" at bounding box center [232, 117] width 350 height 18
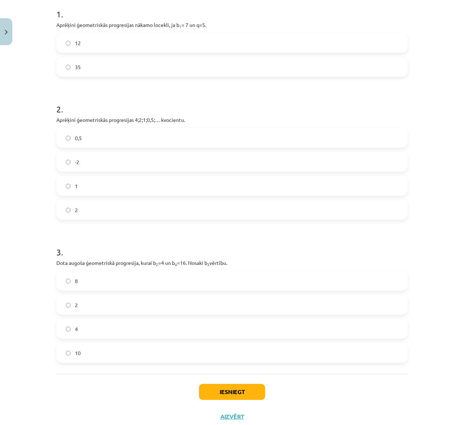
scroll to position [171, 0]
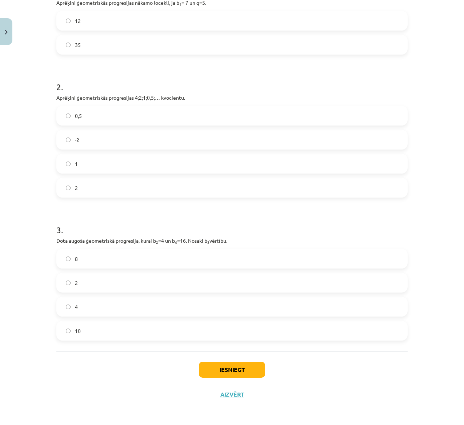
click at [325, 122] on label "0,5" at bounding box center [232, 116] width 350 height 18
click at [228, 366] on button "Iesniegt" at bounding box center [232, 370] width 66 height 16
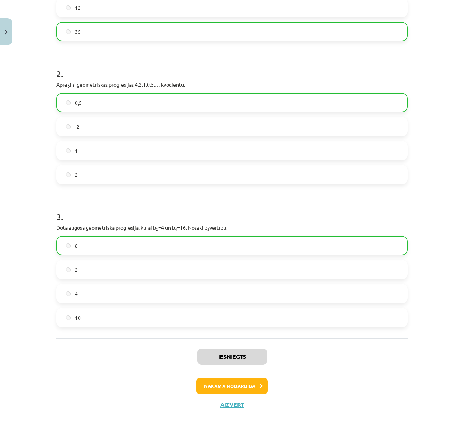
scroll to position [194, 0]
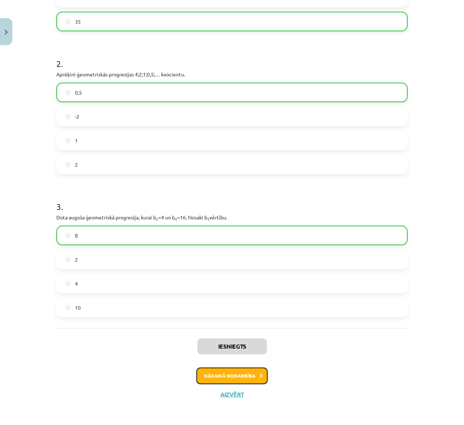
click at [227, 377] on button "Nākamā nodarbība" at bounding box center [231, 375] width 71 height 17
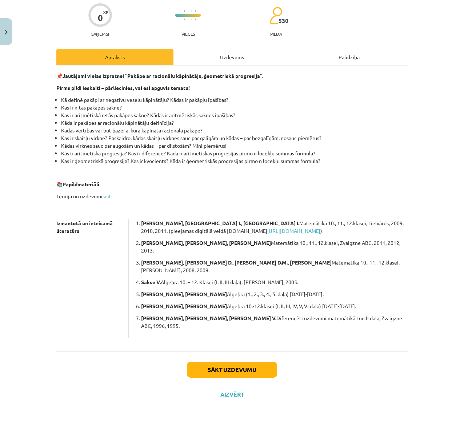
scroll to position [18, 0]
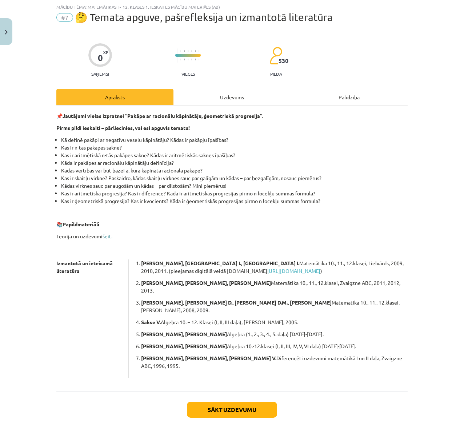
click at [103, 234] on link "šeit." at bounding box center [108, 236] width 10 height 7
click at [242, 402] on button "Sākt uzdevumu" at bounding box center [232, 410] width 90 height 16
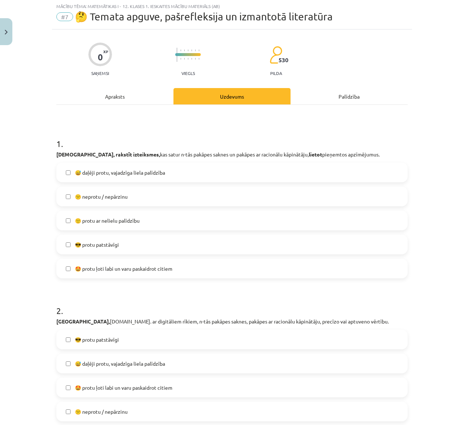
scroll to position [91, 0]
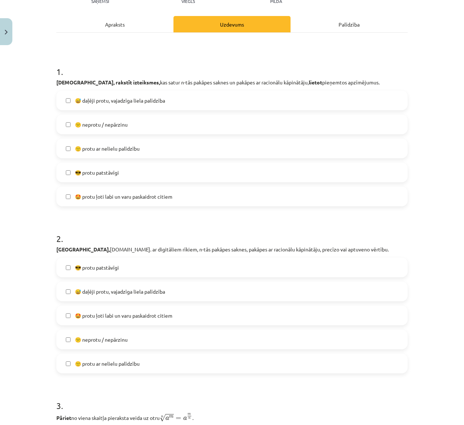
click at [175, 146] on label "🙂 protu ar nelielu palīdzību" at bounding box center [232, 148] width 350 height 18
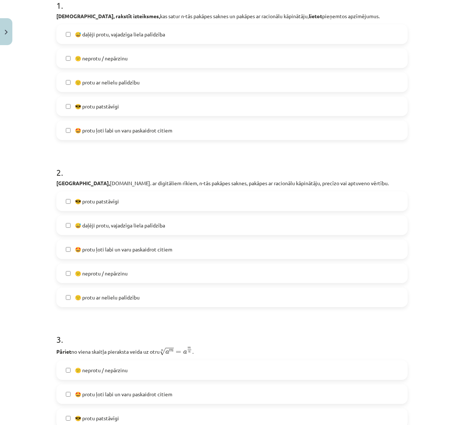
scroll to position [237, 0]
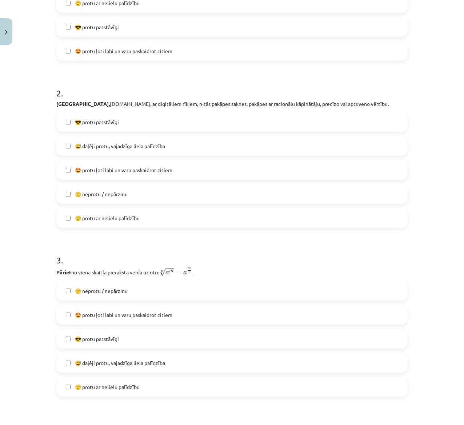
click at [161, 166] on span "🤩 protu ļoti labi un varu paskaidrot citiem" at bounding box center [124, 170] width 98 height 8
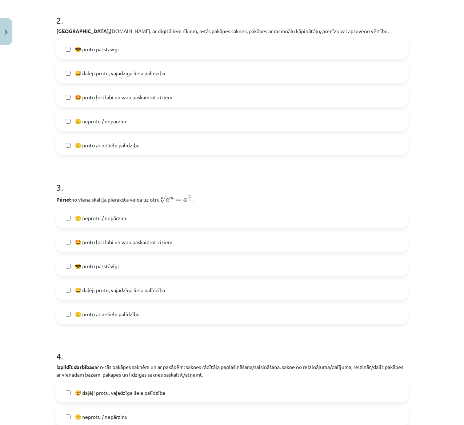
scroll to position [382, 0]
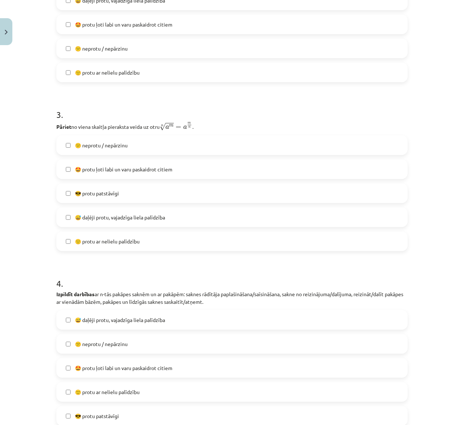
click at [140, 191] on label "😎 protu patstāvīgi" at bounding box center [232, 193] width 350 height 18
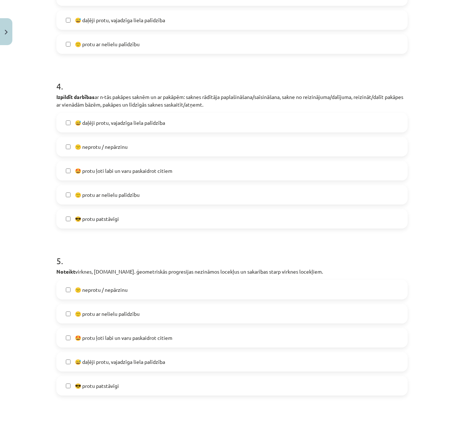
scroll to position [600, 0]
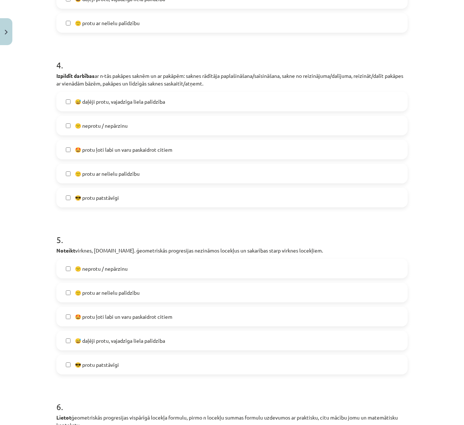
click at [167, 102] on label "😅 daļēji protu, vajadzīga liela palīdzība" at bounding box center [232, 101] width 350 height 18
click at [152, 173] on label "🙂 protu ar nelielu palīdzību" at bounding box center [232, 173] width 350 height 18
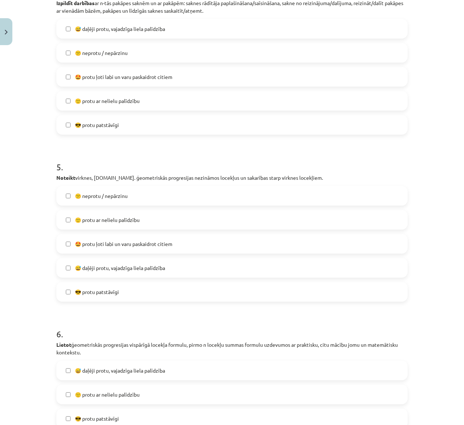
scroll to position [746, 0]
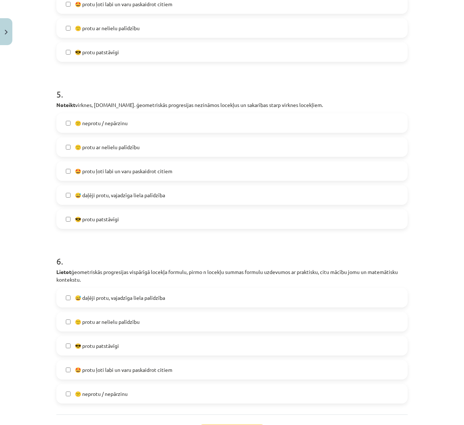
click at [140, 195] on span "😅 daļēji protu, vajadzīga liela palīdzība" at bounding box center [120, 195] width 90 height 8
click at [146, 170] on span "🤩 protu ļoti labi un varu paskaidrot citiem" at bounding box center [124, 171] width 98 height 8
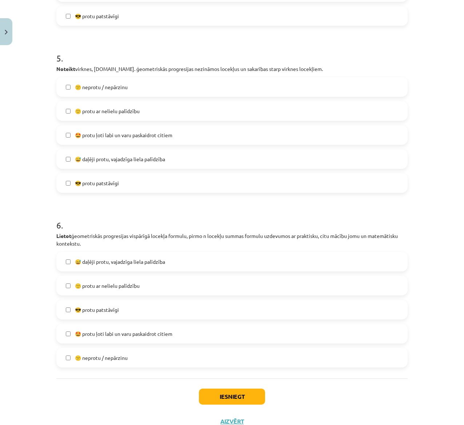
scroll to position [809, 0]
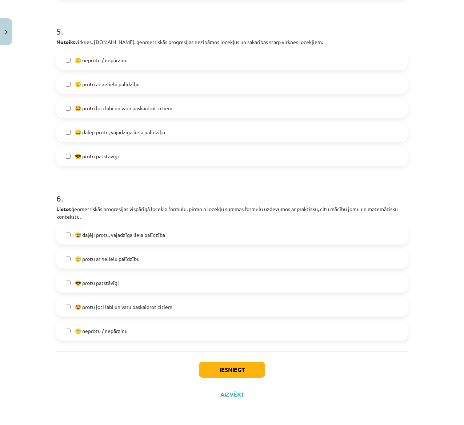
click at [175, 235] on label "😅 daļēji protu, vajadzīga liela palīdzība" at bounding box center [232, 235] width 350 height 18
click at [175, 239] on label "😅 daļēji protu, vajadzīga liela palīdzība" at bounding box center [232, 235] width 350 height 18
click at [230, 365] on button "Iesniegt" at bounding box center [232, 370] width 66 height 16
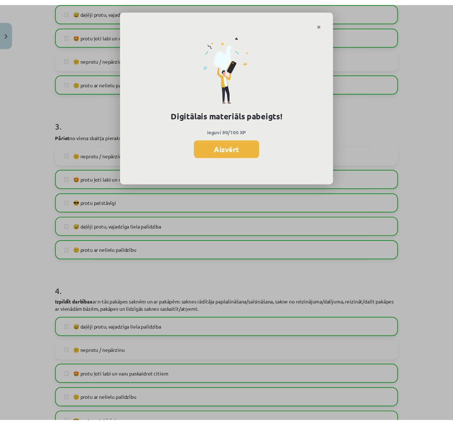
scroll to position [9, 0]
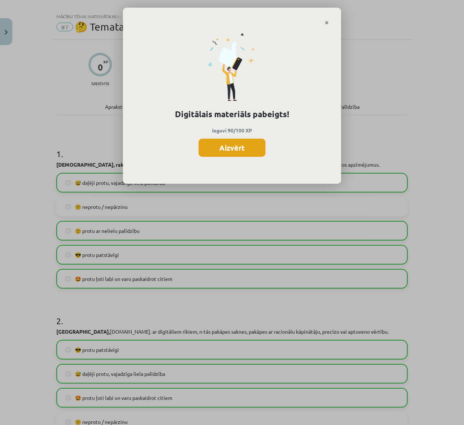
click at [229, 145] on button "Aizvērt" at bounding box center [232, 148] width 67 height 18
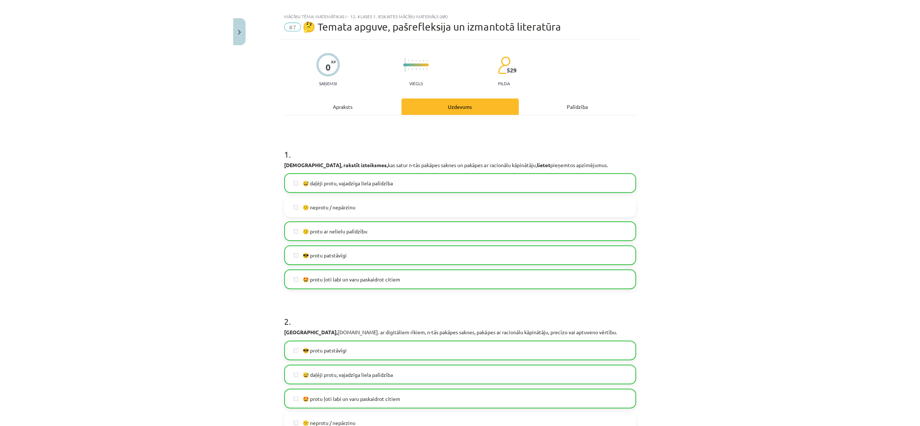
scroll to position [0, 0]
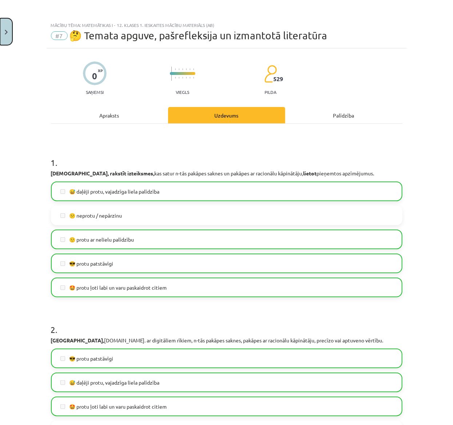
click at [3, 35] on button "Close" at bounding box center [6, 31] width 12 height 27
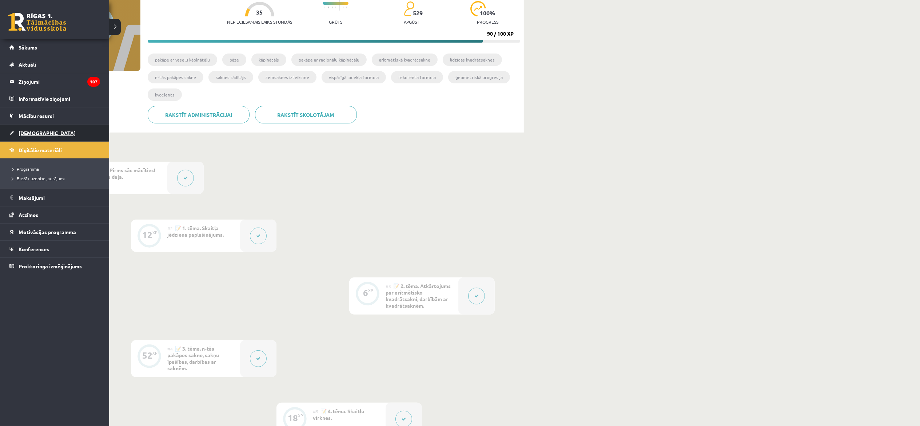
click at [36, 136] on link "[DEMOGRAPHIC_DATA]" at bounding box center [54, 132] width 91 height 17
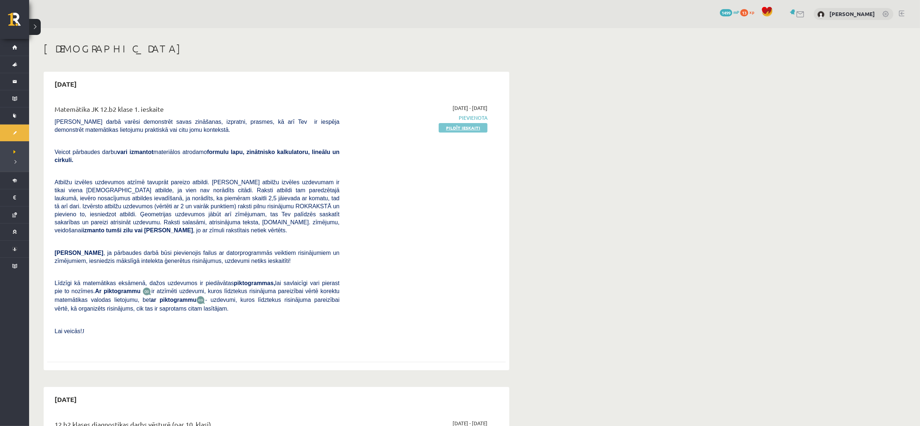
click at [451, 126] on link "Pildīt ieskaiti" at bounding box center [463, 127] width 49 height 9
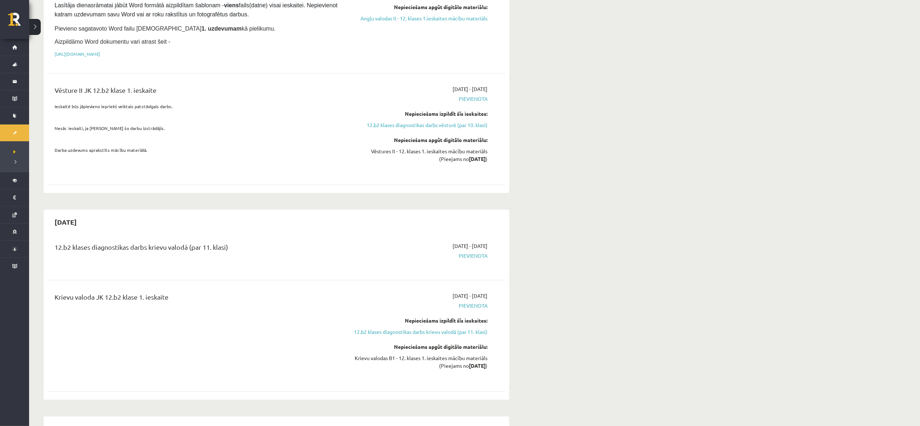
scroll to position [509, 0]
